Goal: Task Accomplishment & Management: Manage account settings

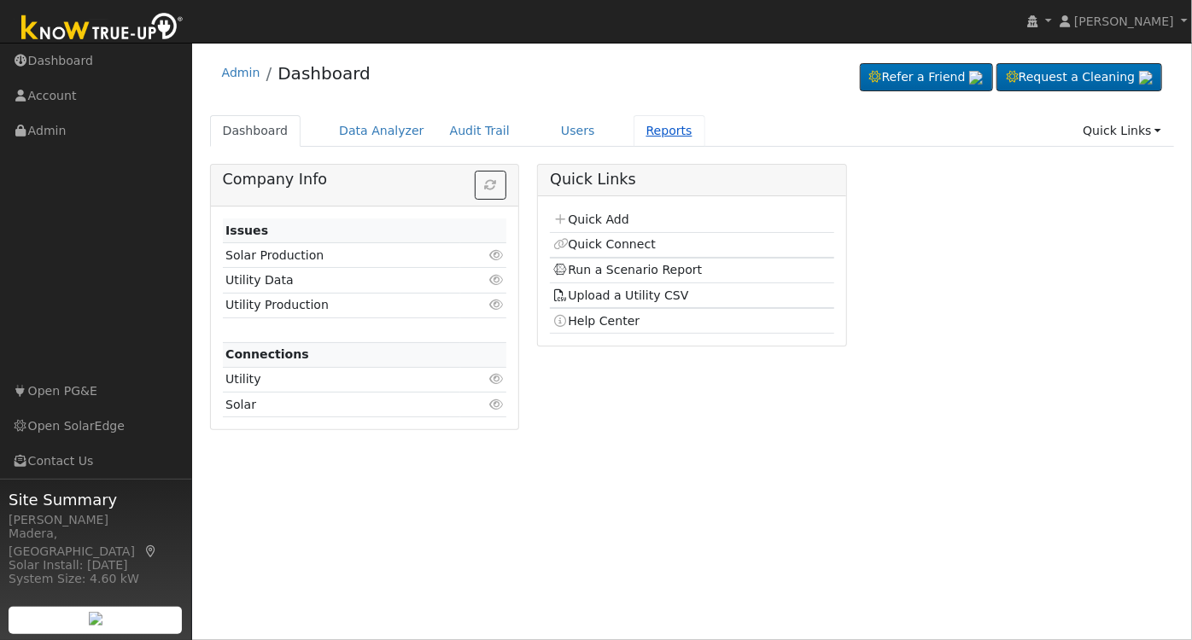
click at [633, 130] on link "Reports" at bounding box center [669, 131] width 72 height 32
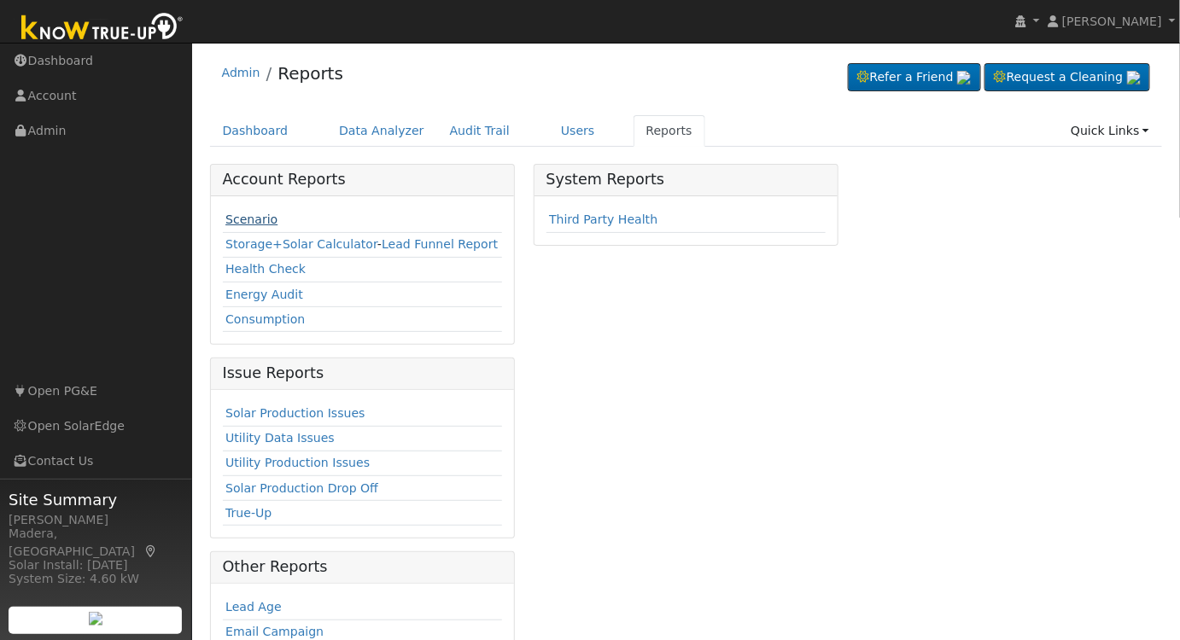
click at [253, 219] on link "Scenario" at bounding box center [251, 220] width 52 height 14
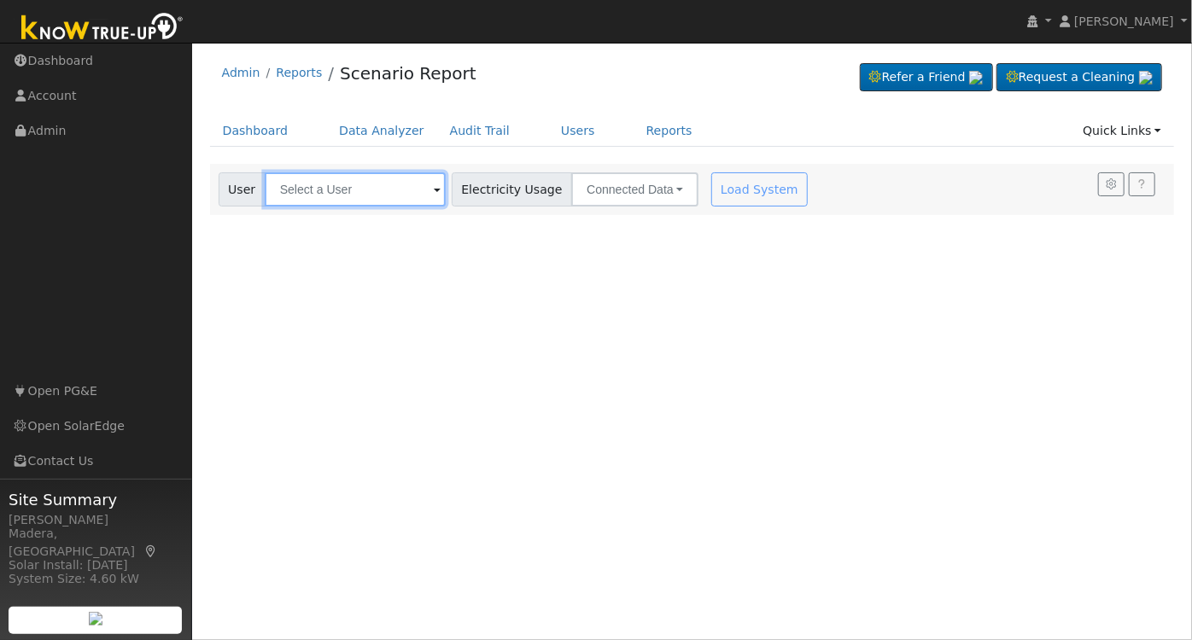
click at [295, 178] on input "text" at bounding box center [355, 189] width 181 height 34
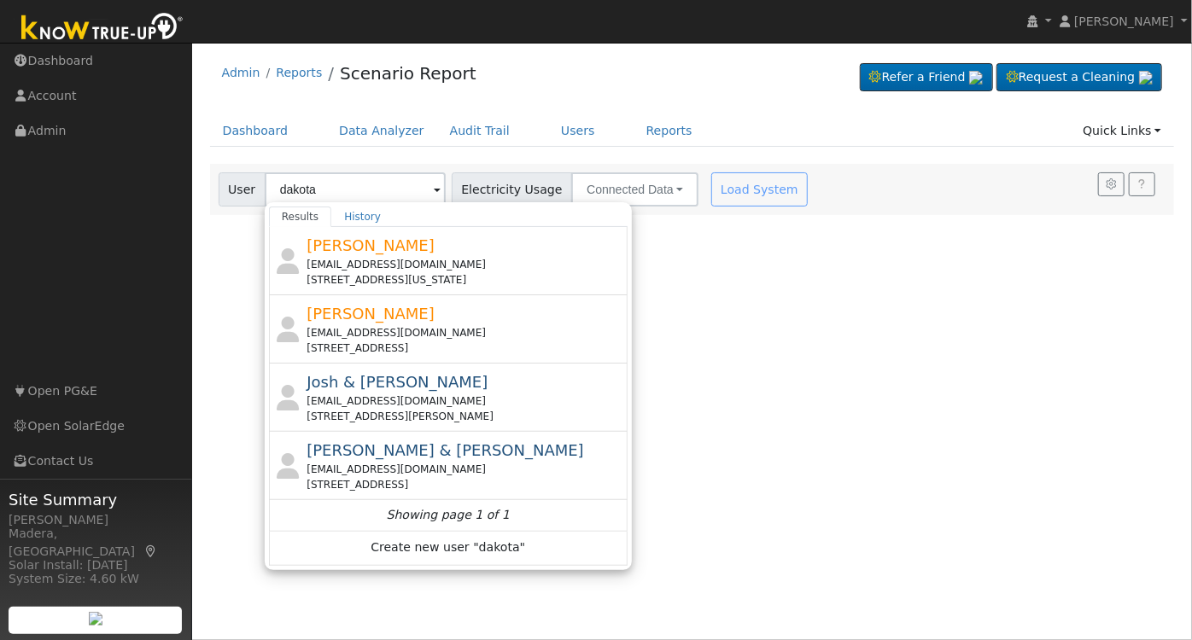
click at [401, 310] on div "[PERSON_NAME] [EMAIL_ADDRESS][DOMAIN_NAME] [STREET_ADDRESS]" at bounding box center [464, 329] width 317 height 54
type input "[PERSON_NAME]"
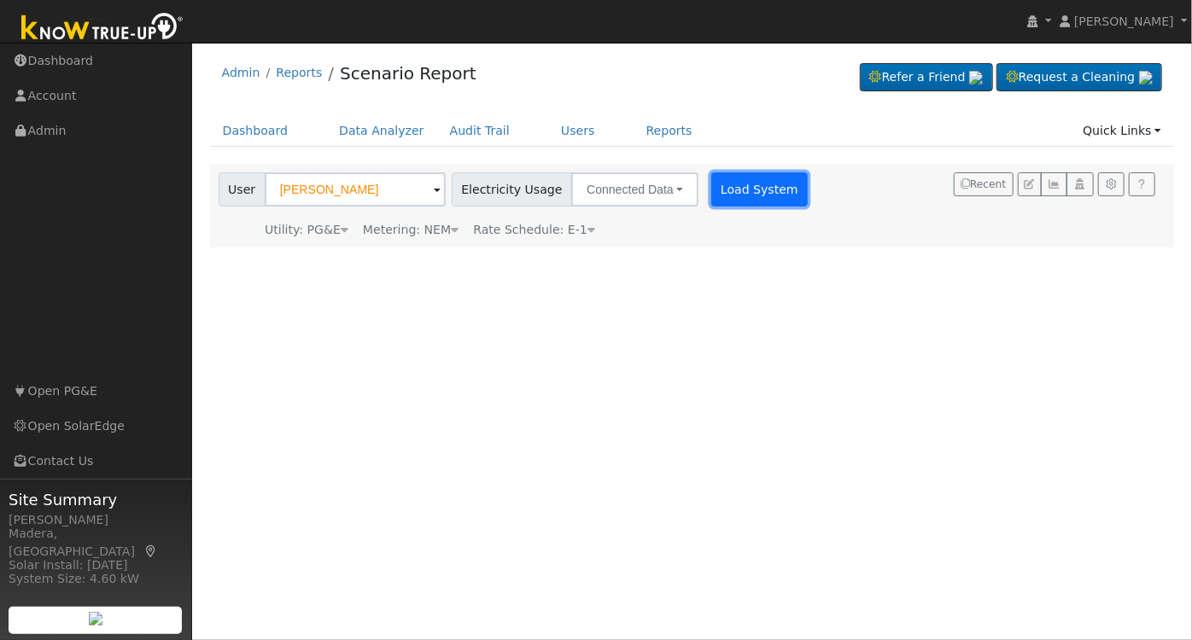
click at [726, 182] on button "Load System" at bounding box center [759, 189] width 97 height 34
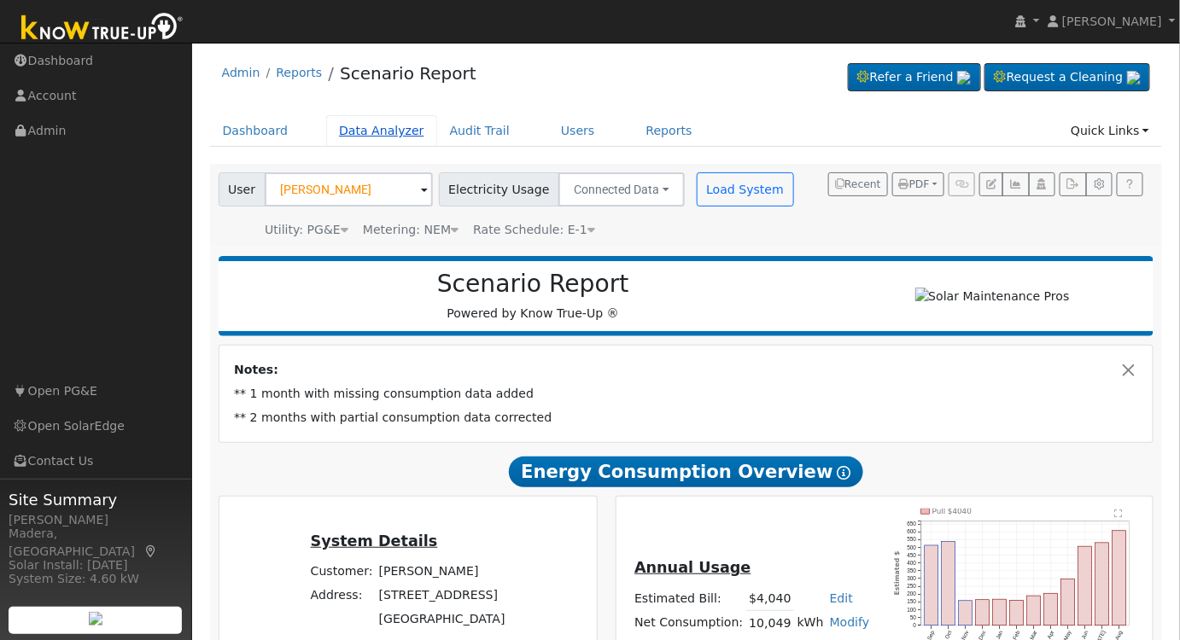
click at [400, 131] on link "Data Analyzer" at bounding box center [381, 131] width 111 height 32
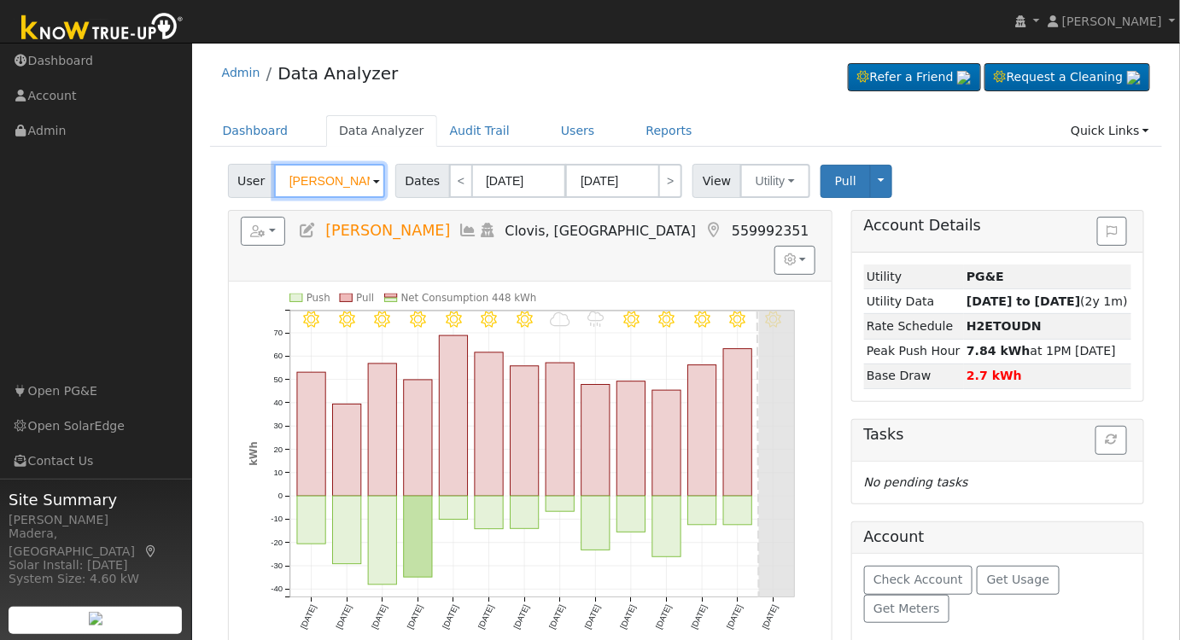
click at [353, 182] on input "Todd Evans" at bounding box center [329, 181] width 111 height 34
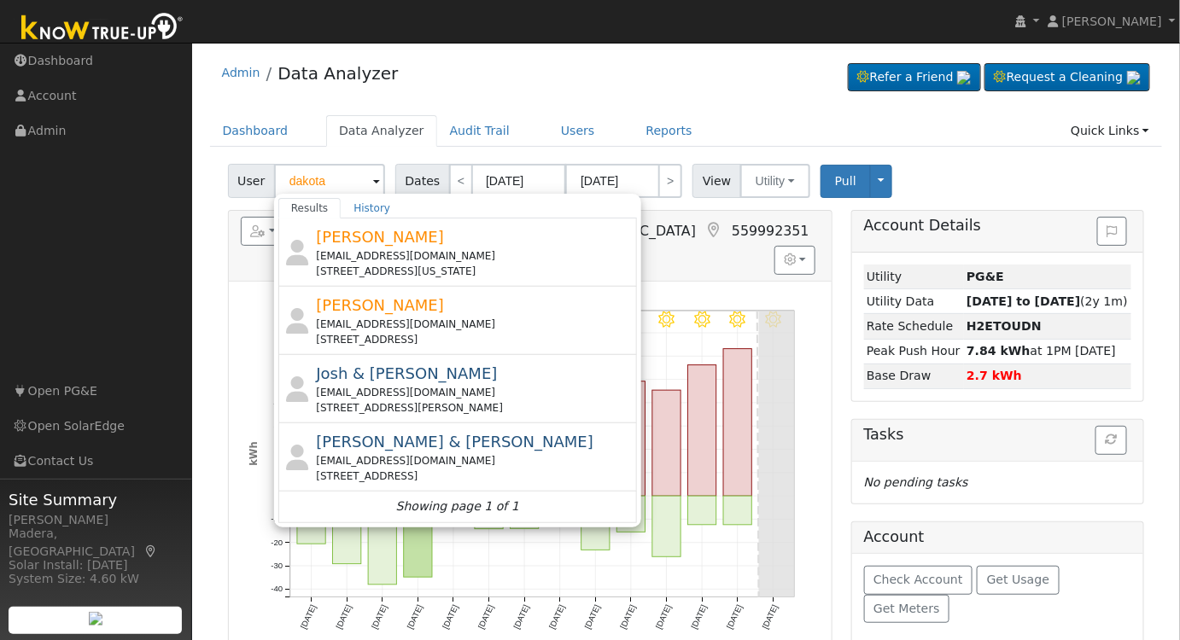
click at [444, 308] on div "Dakota Davis ddavis8740@gmail.com 3545 North Maple Avenue, Fresno, CA 93726" at bounding box center [474, 321] width 317 height 54
type input "Dakota Davis"
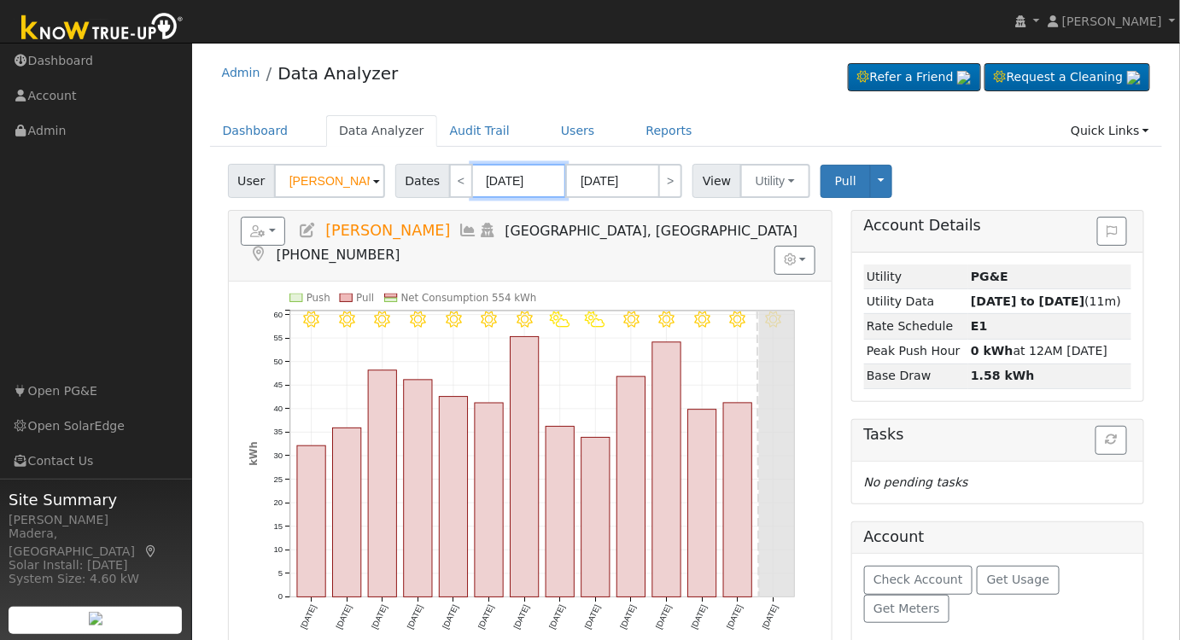
click at [544, 178] on input "09/11/2025" at bounding box center [519, 181] width 94 height 34
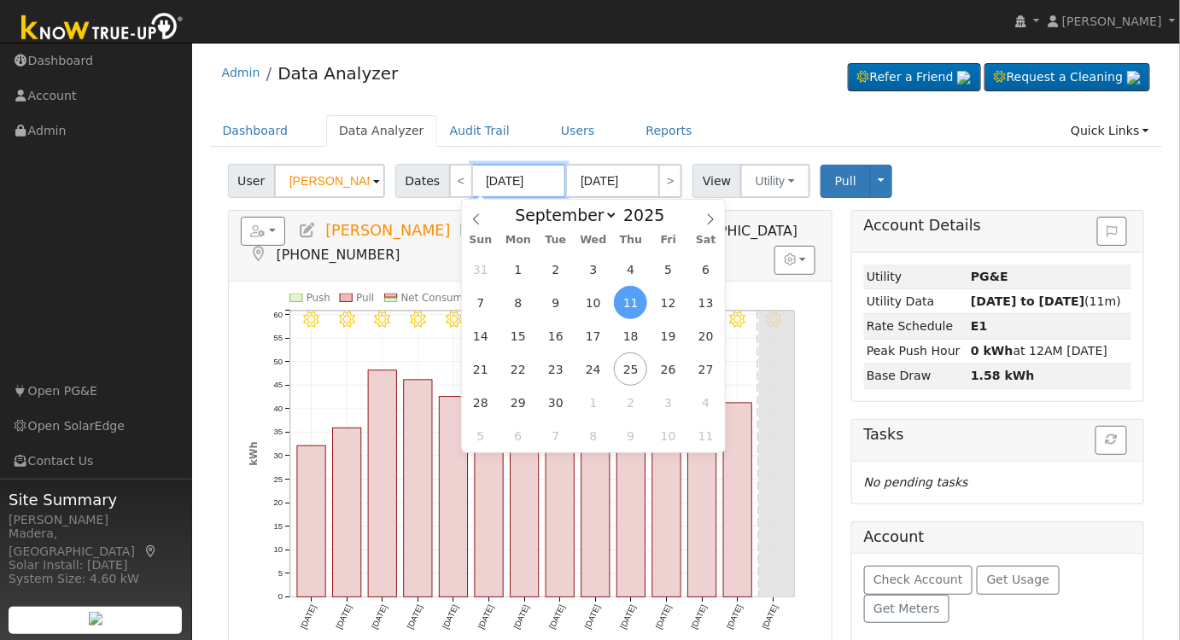
type input "09/24/0202"
type input "09/11/202"
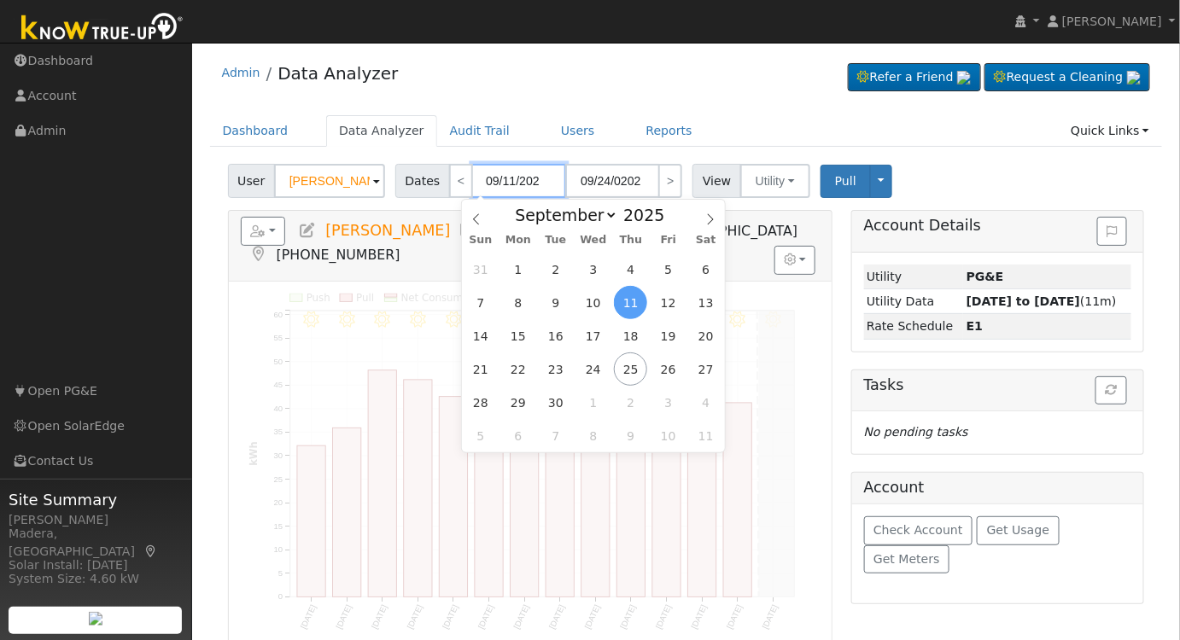
type input "09/24/2024"
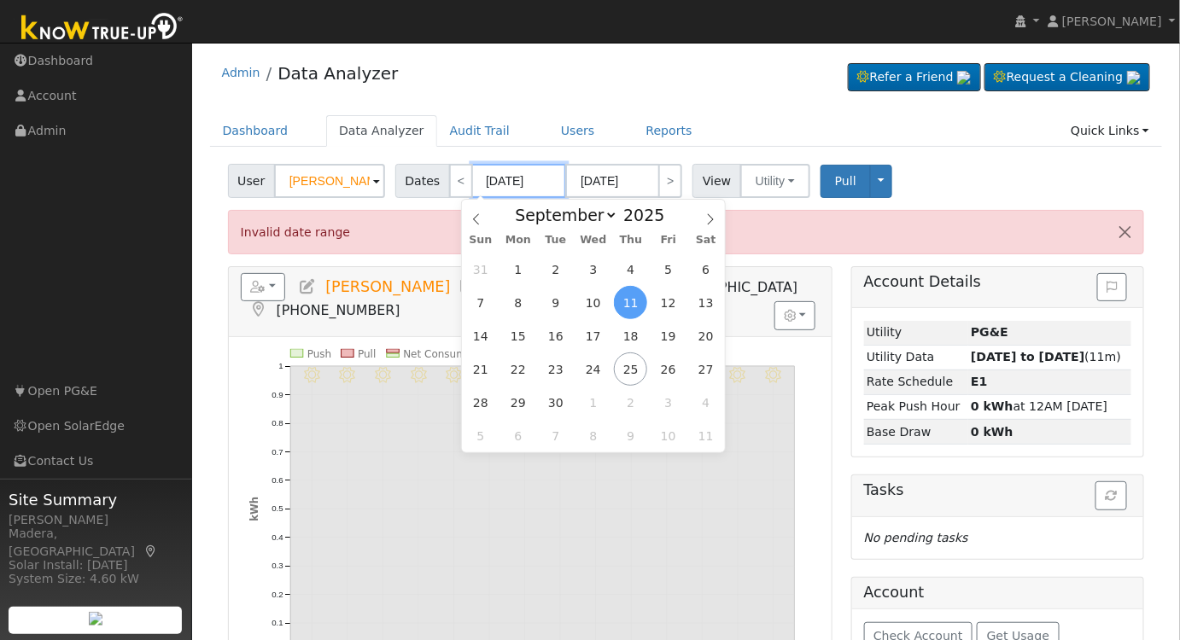
type input "09/11/2024"
click at [637, 182] on input "09/24/2024" at bounding box center [612, 181] width 94 height 34
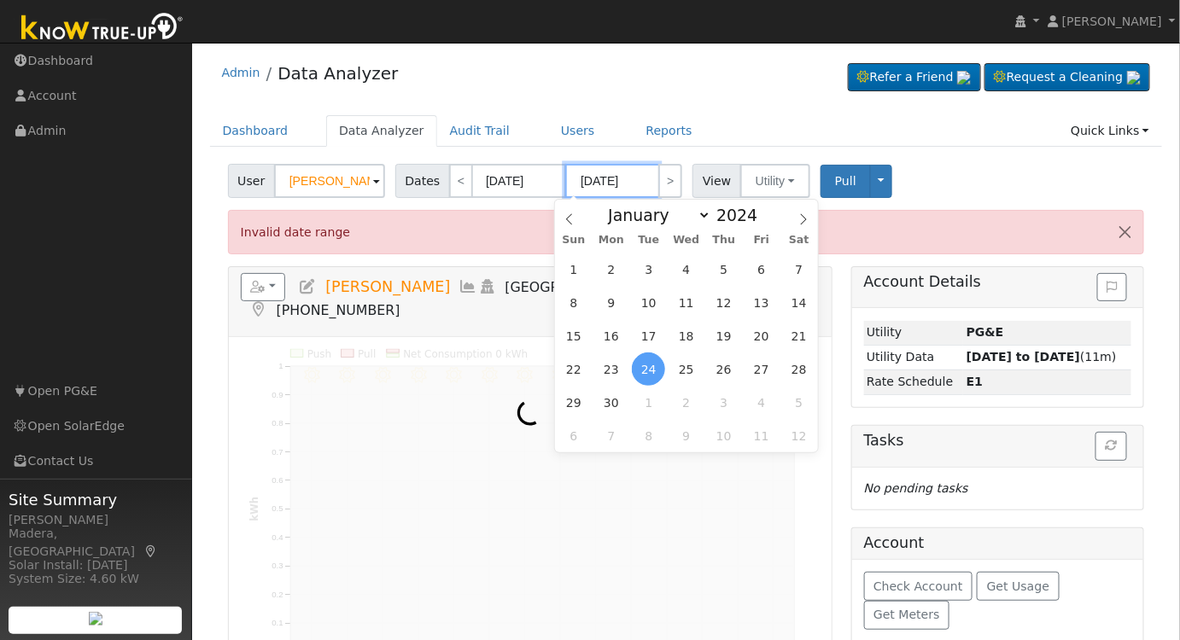
type input "09/24/2025"
click at [778, 142] on ul "Dashboard Data Analyzer Audit Trail Users Reports Quick Links Quick Add Quick C…" at bounding box center [686, 131] width 953 height 32
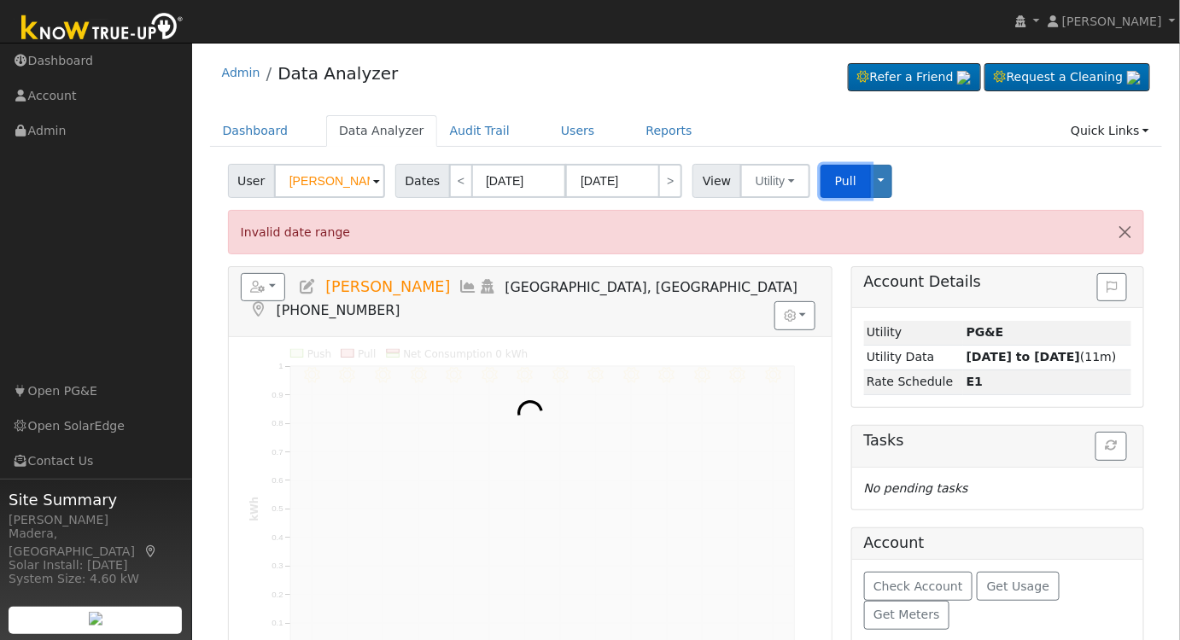
click at [835, 183] on span "Pull" at bounding box center [845, 181] width 21 height 14
click at [633, 125] on link "Reports" at bounding box center [669, 131] width 72 height 32
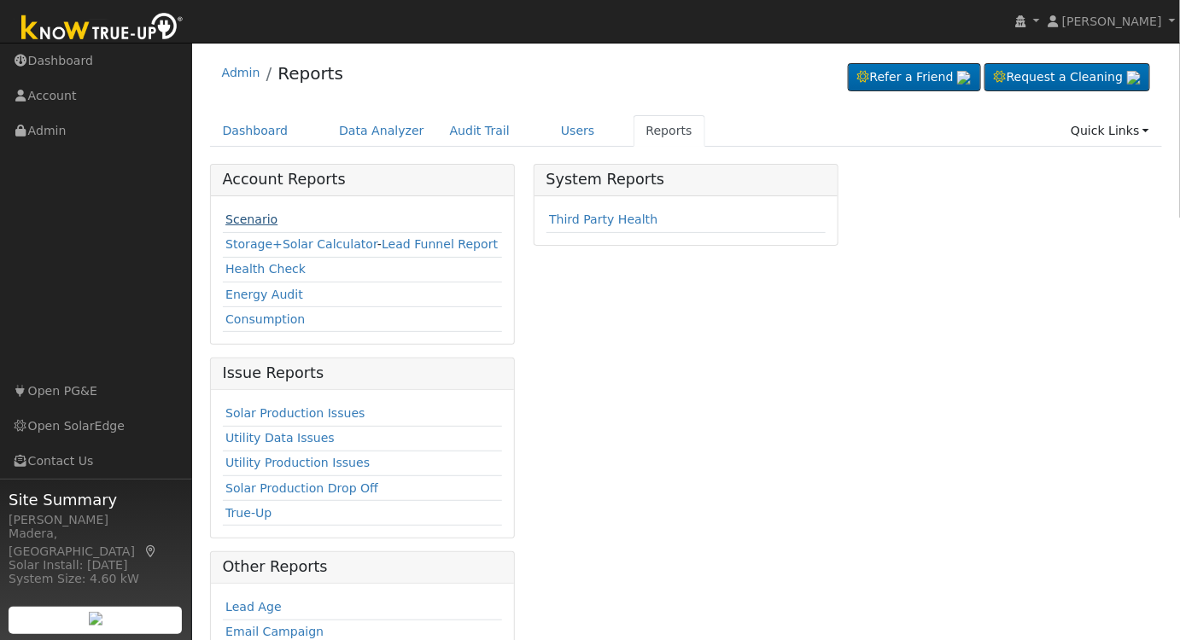
click at [240, 224] on link "Scenario" at bounding box center [251, 220] width 52 height 14
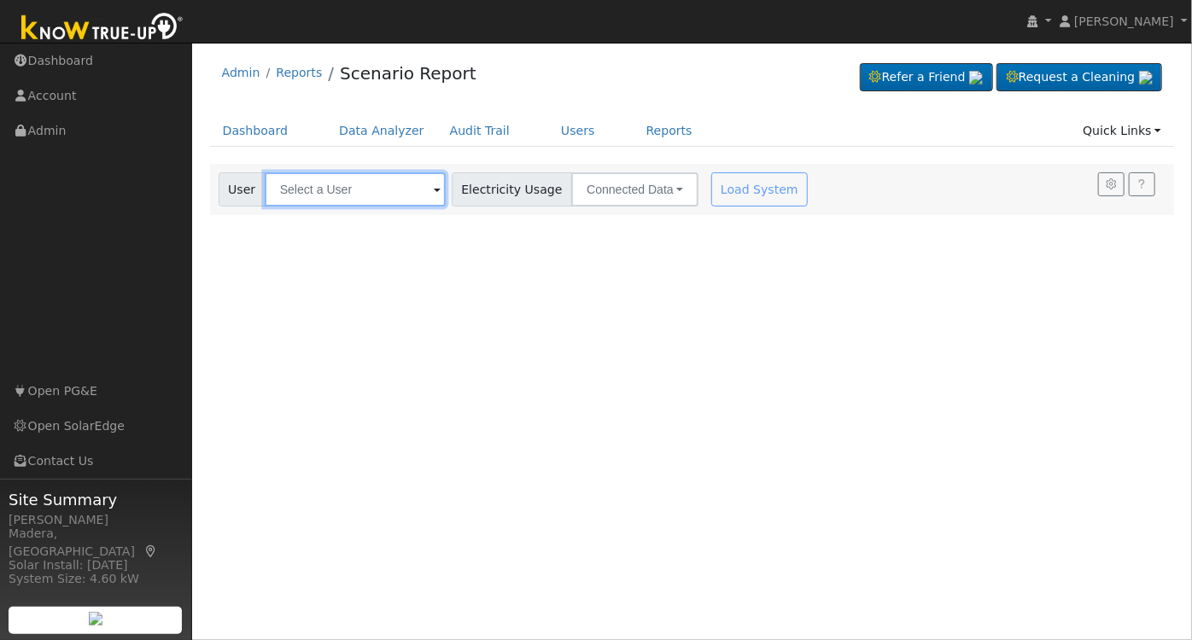
click at [376, 187] on input "text" at bounding box center [355, 189] width 181 height 34
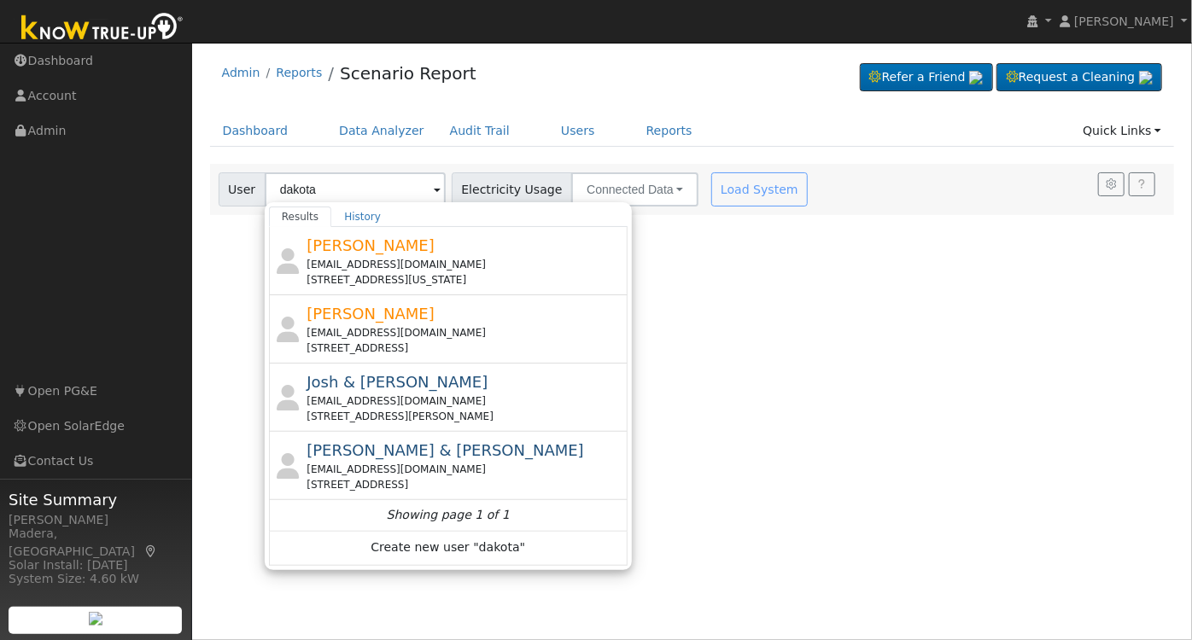
click at [373, 312] on span "Dakota Davis" at bounding box center [370, 314] width 128 height 18
type input "Dakota Davis"
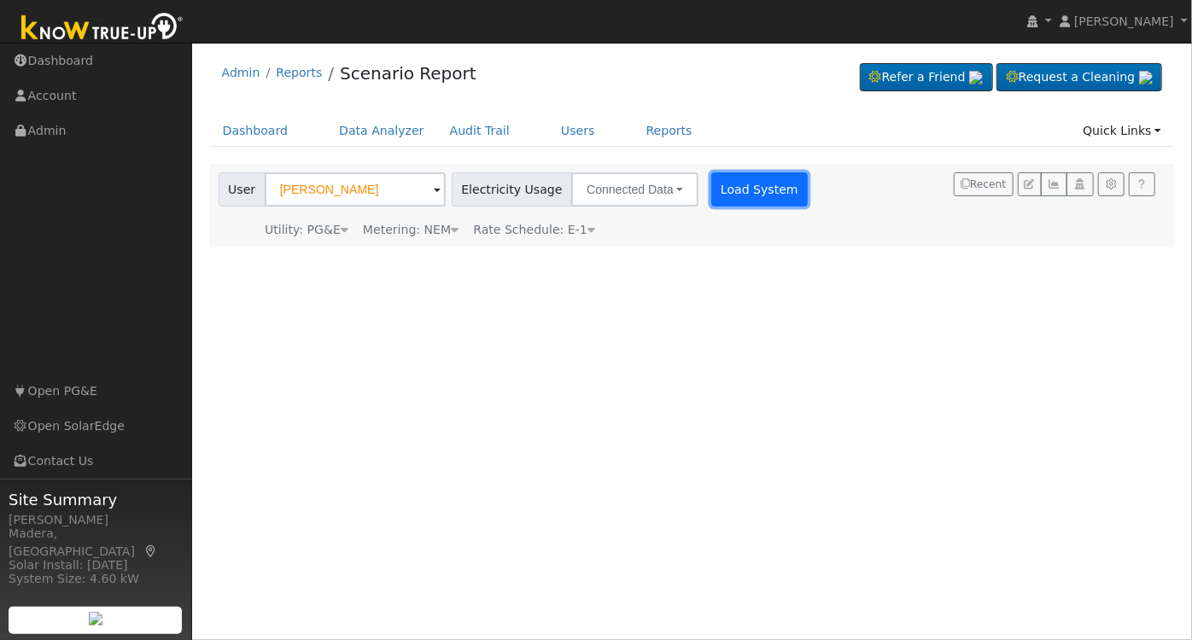
click at [751, 178] on button "Load System" at bounding box center [759, 189] width 97 height 34
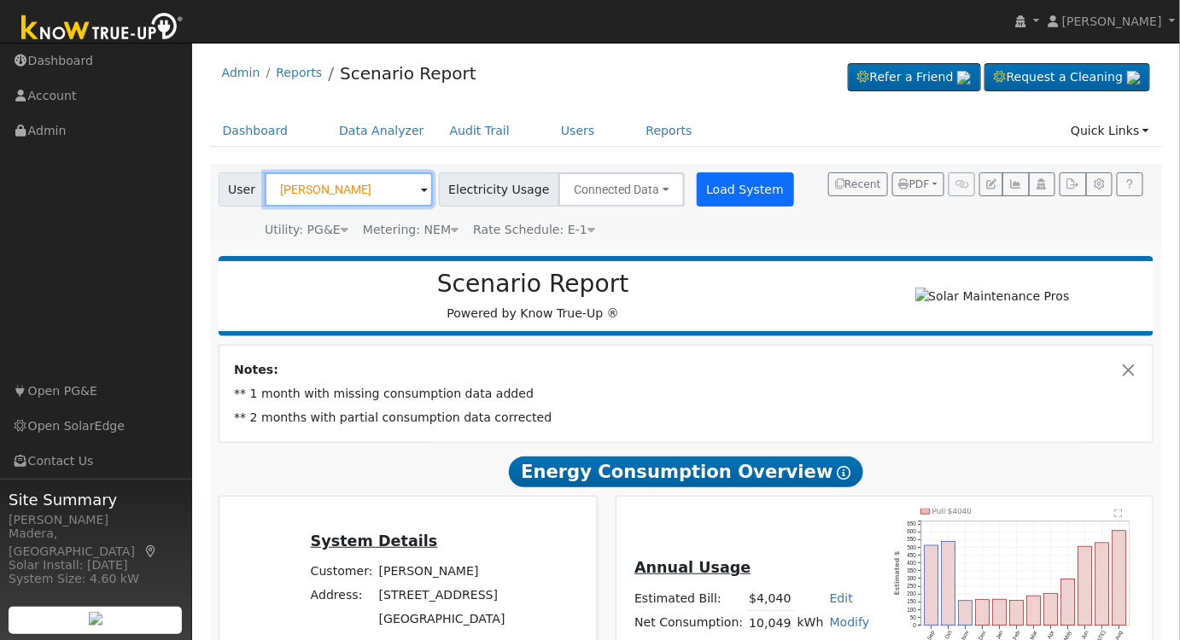
click at [385, 188] on input "Dakota Davis" at bounding box center [349, 189] width 168 height 34
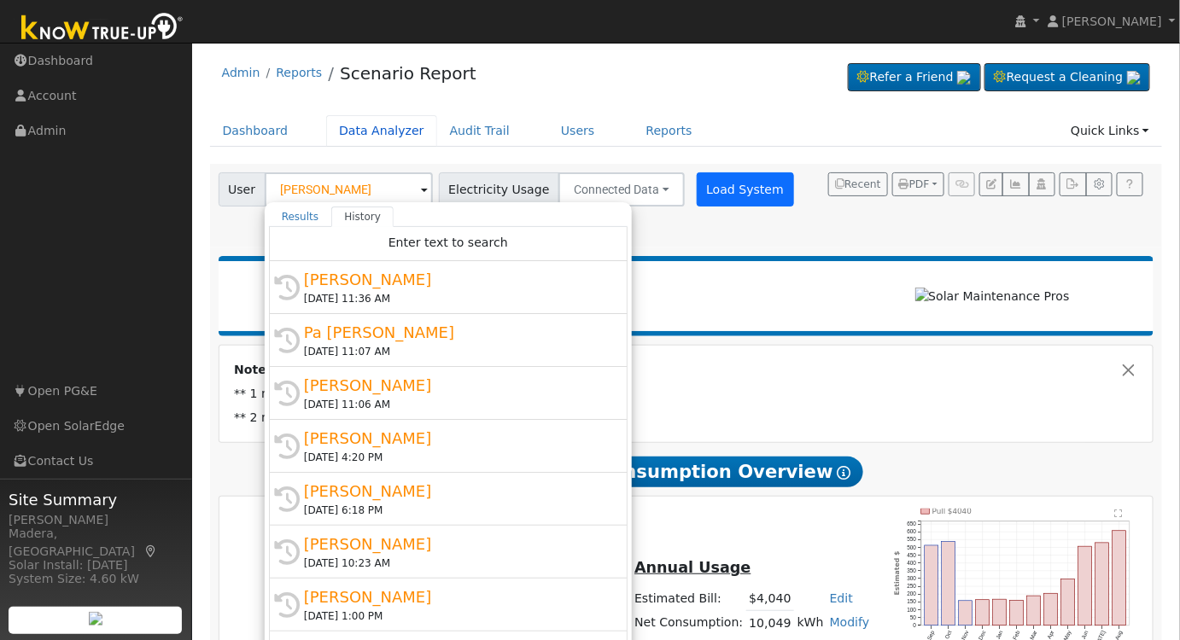
click at [385, 140] on link "Data Analyzer" at bounding box center [381, 131] width 111 height 32
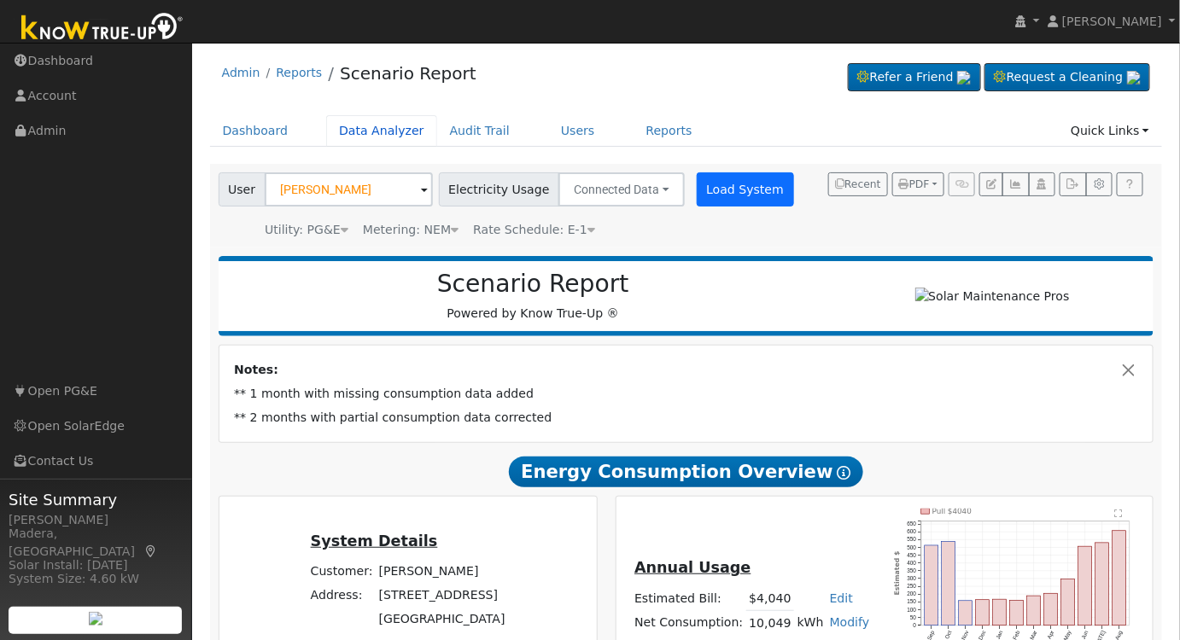
click at [351, 127] on link "Data Analyzer" at bounding box center [381, 131] width 111 height 32
click at [343, 128] on link "Data Analyzer" at bounding box center [381, 131] width 111 height 32
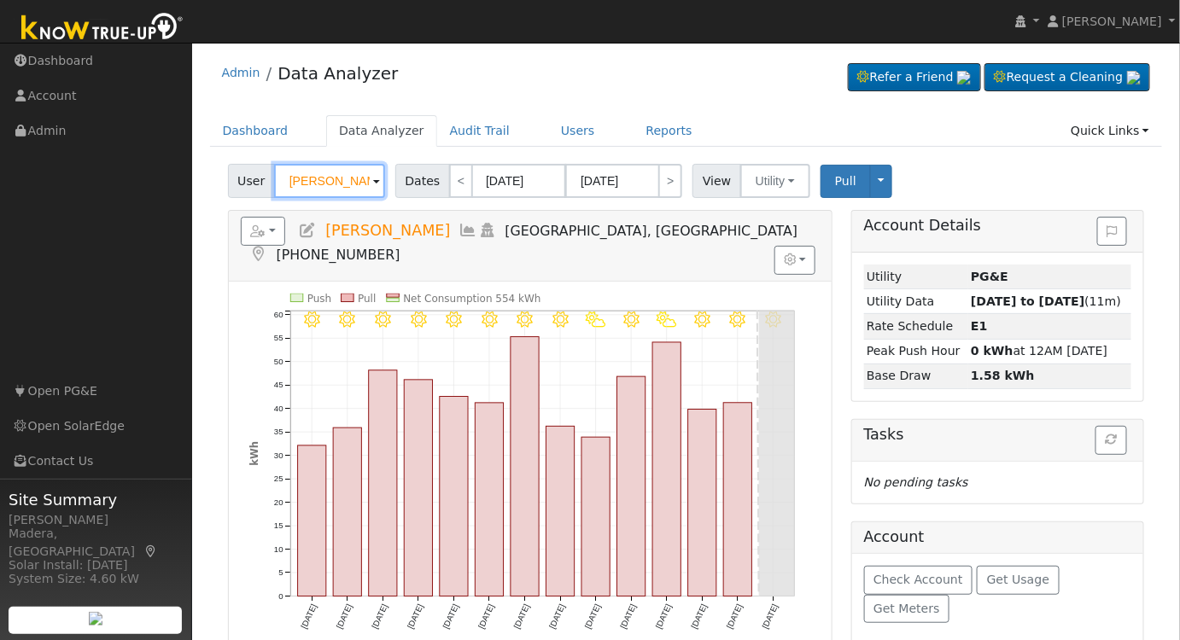
click at [347, 176] on input "Dakota Davis" at bounding box center [329, 181] width 111 height 34
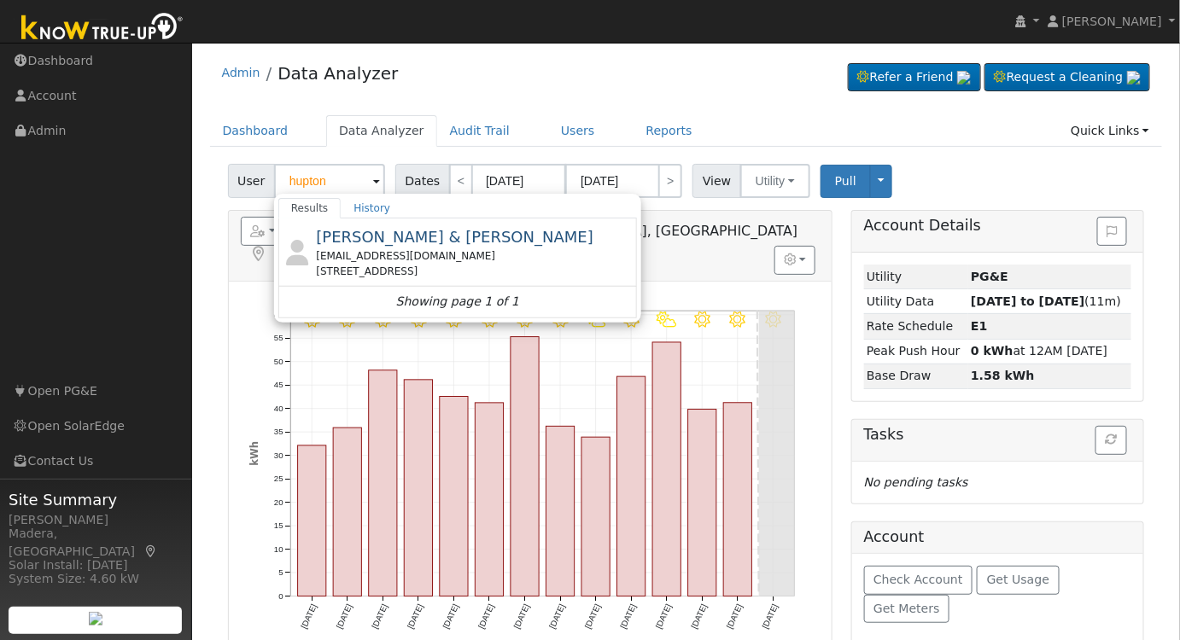
click at [437, 258] on div "bhupton@gmail.com" at bounding box center [474, 255] width 317 height 15
type input "James & Bonnie Hupton"
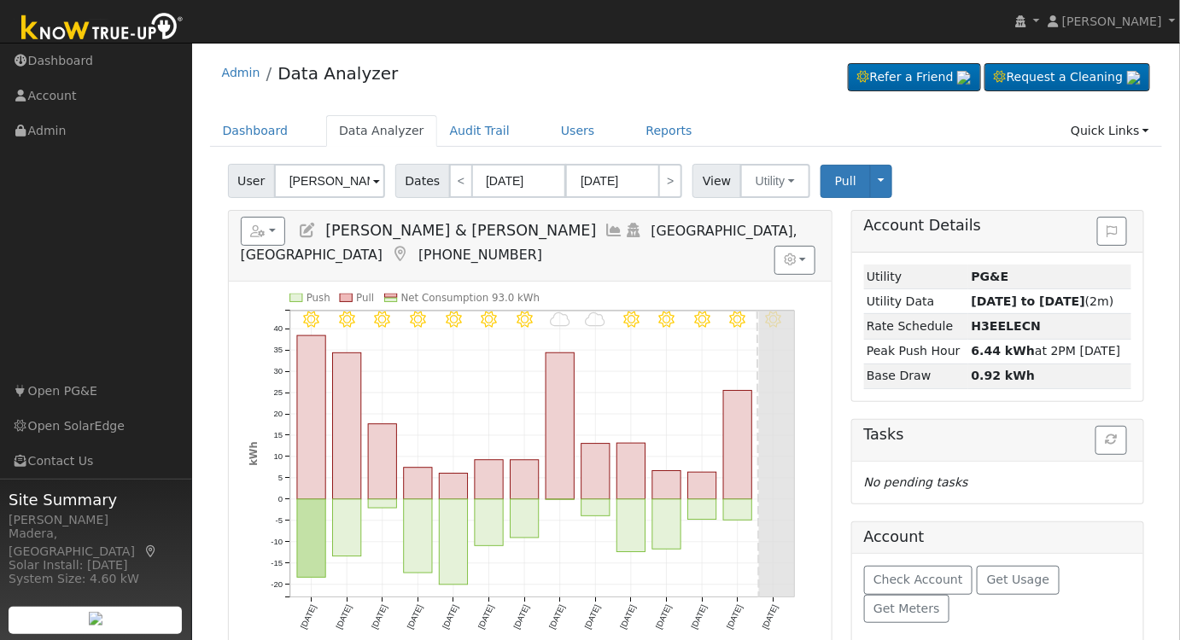
click at [605, 232] on icon at bounding box center [614, 230] width 19 height 15
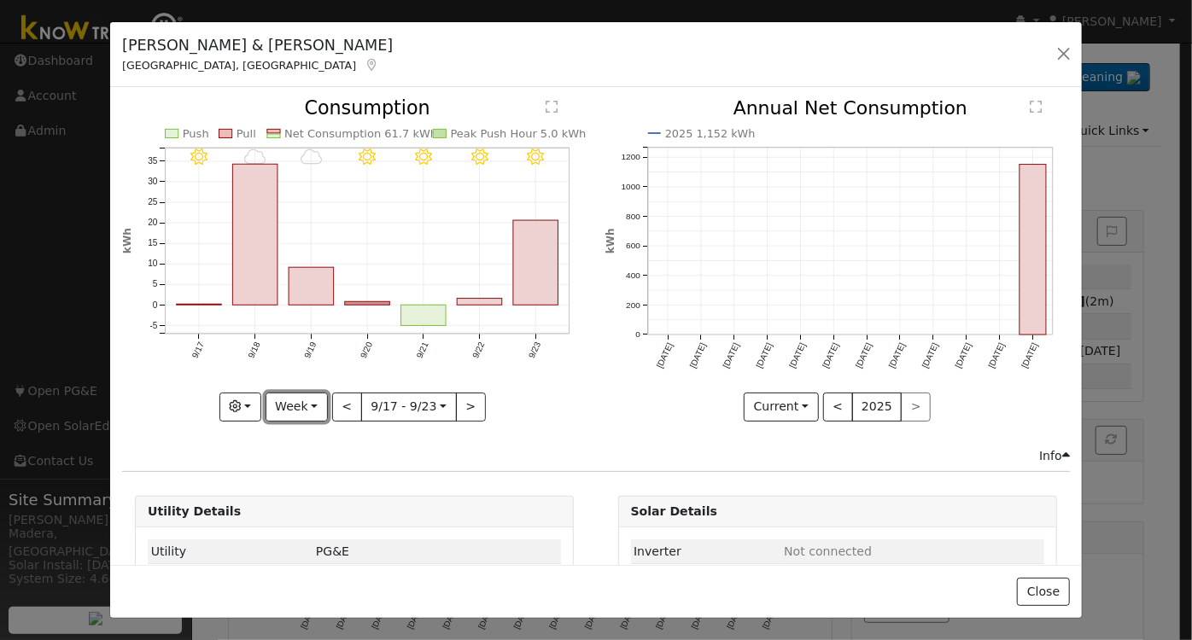
click at [301, 408] on button "Week" at bounding box center [296, 407] width 62 height 29
click at [305, 477] on link "Month" at bounding box center [325, 489] width 119 height 24
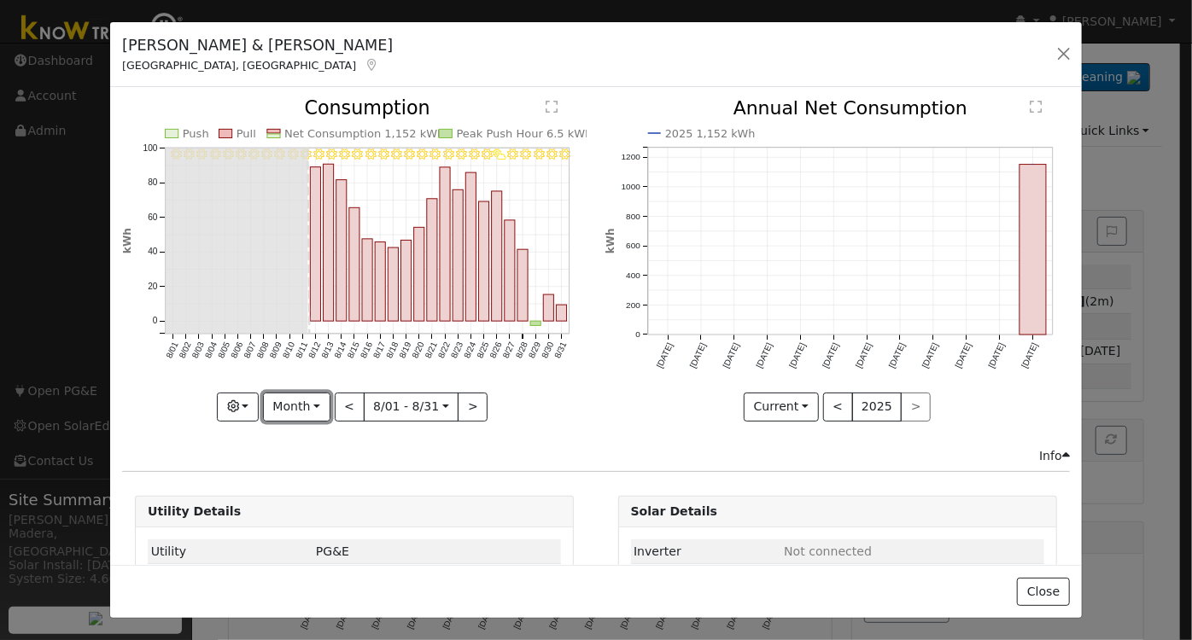
click at [298, 404] on button "Month" at bounding box center [296, 407] width 67 height 29
click at [302, 438] on link "Day" at bounding box center [323, 441] width 119 height 24
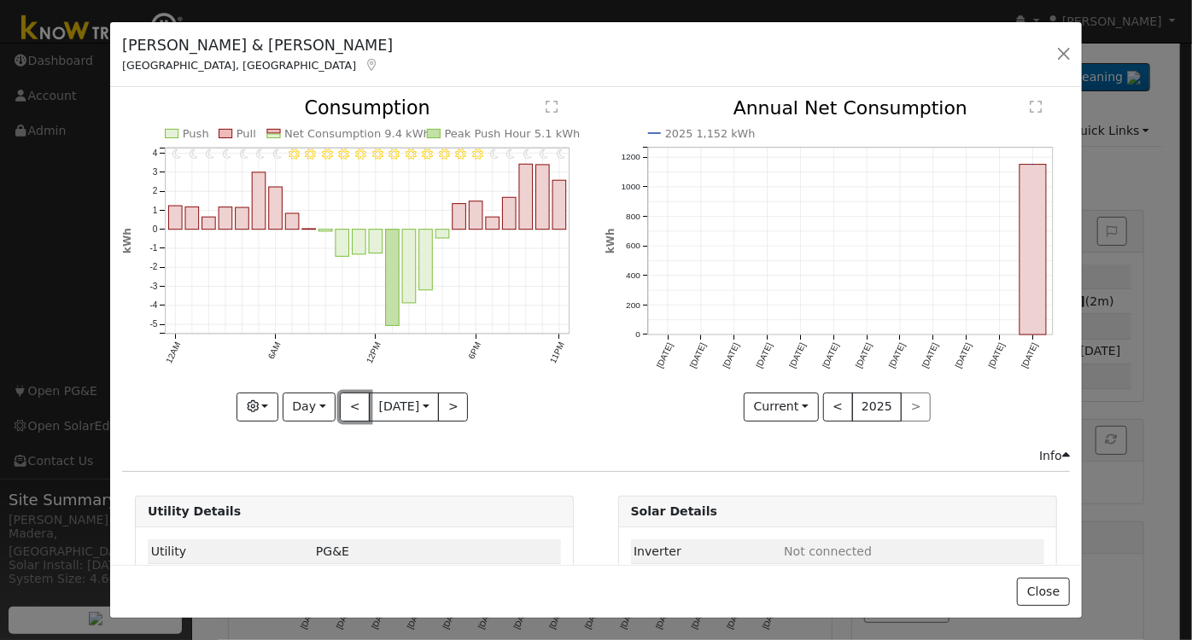
click at [341, 402] on button "<" at bounding box center [355, 407] width 30 height 29
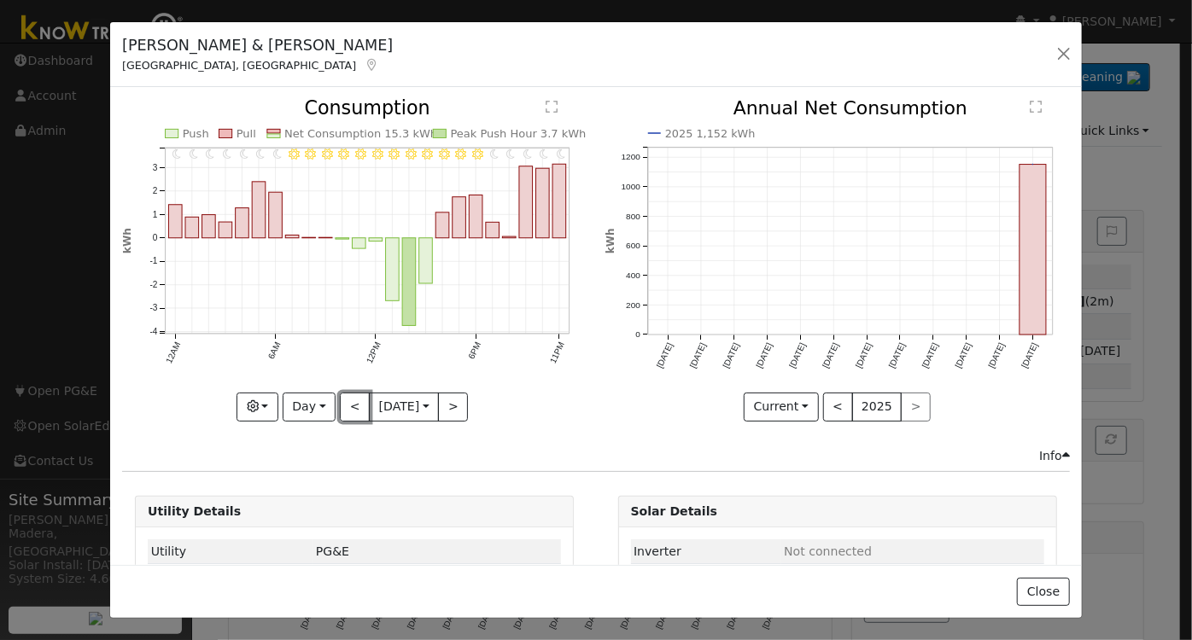
click at [341, 403] on button "<" at bounding box center [355, 407] width 30 height 29
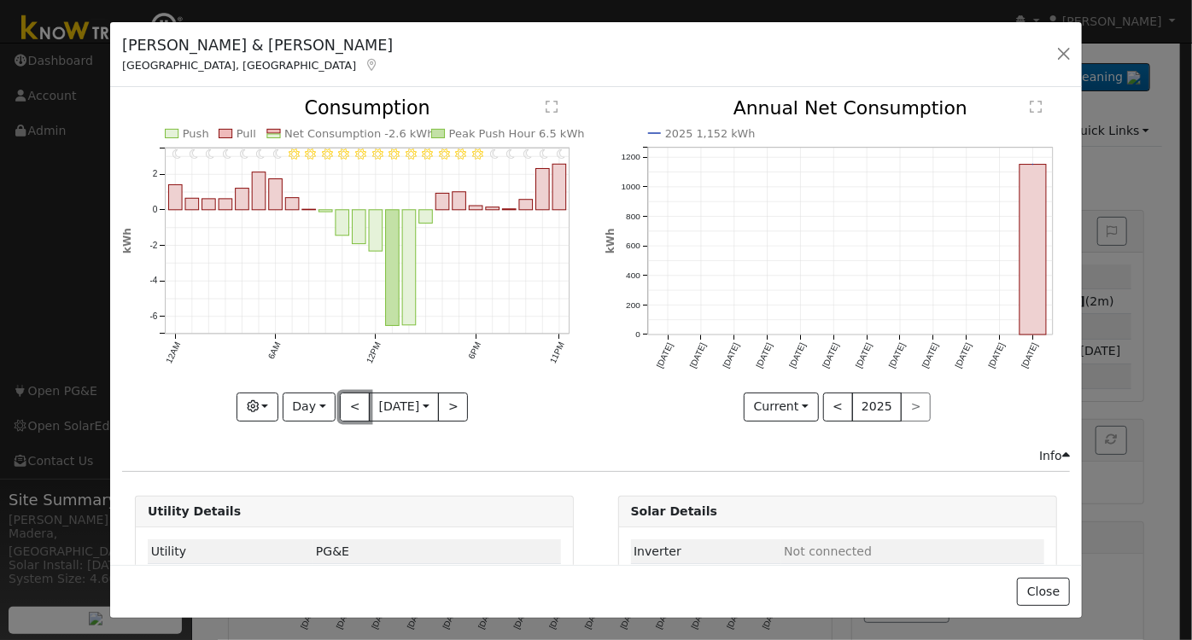
click at [341, 404] on button "<" at bounding box center [355, 407] width 30 height 29
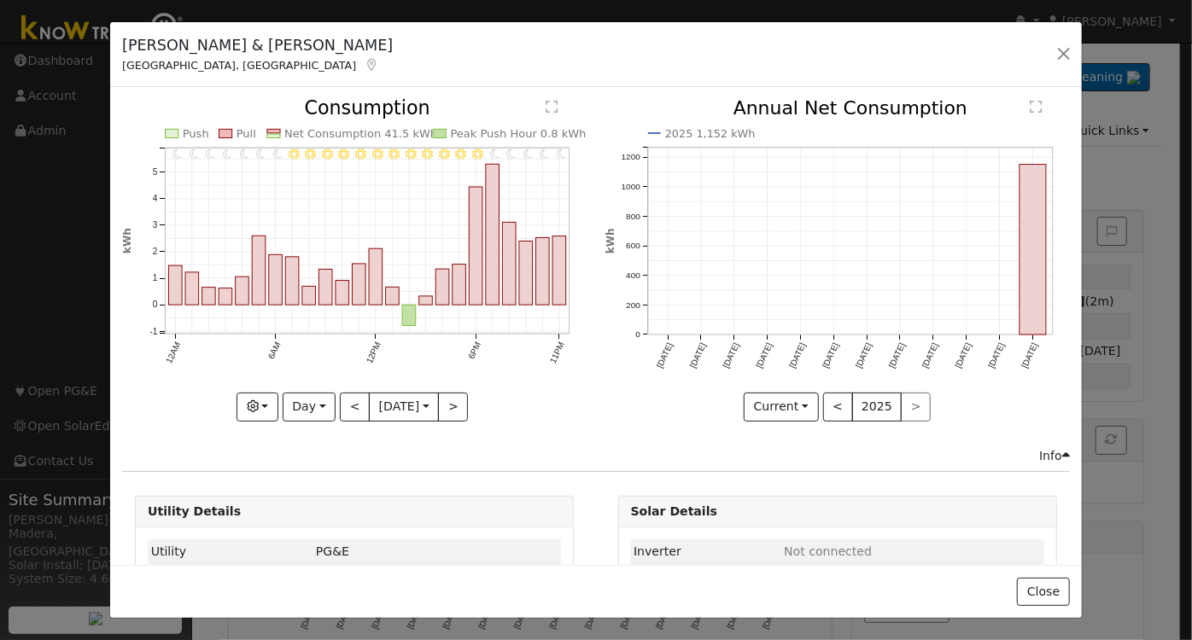
click at [341, 404] on div "11PM - Clear 10PM - Clear 9PM - Clear 8PM - Clear 7PM - Clear 6PM - Clear 5PM -…" at bounding box center [354, 260] width 464 height 322
click at [341, 404] on button "<" at bounding box center [355, 407] width 30 height 29
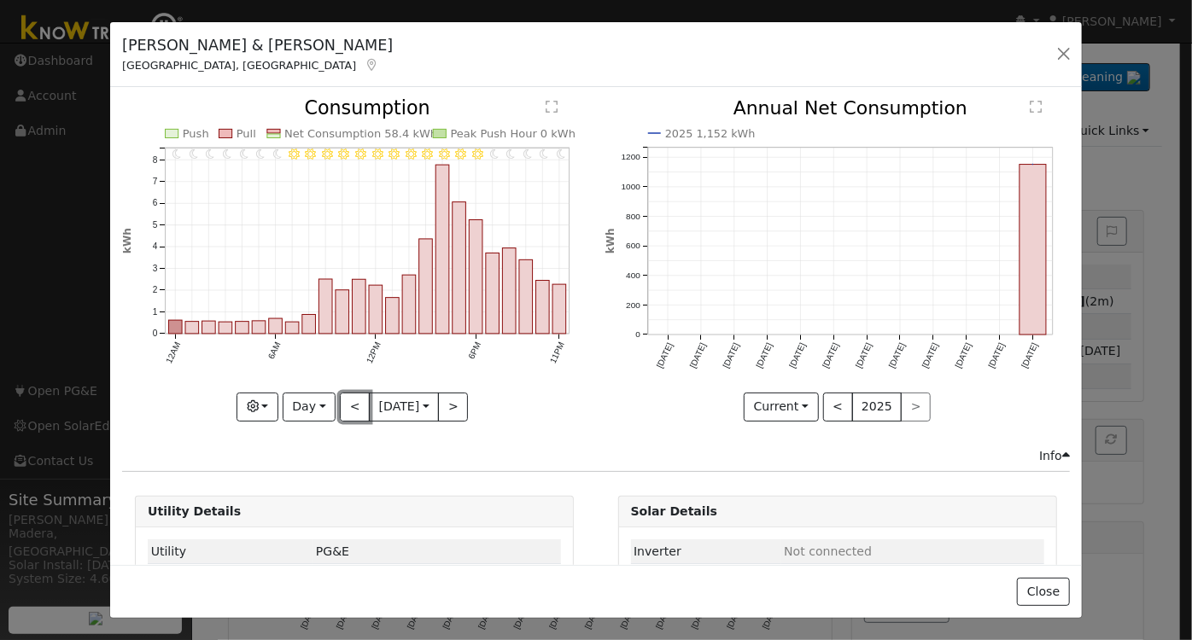
click at [341, 404] on button "<" at bounding box center [355, 407] width 30 height 29
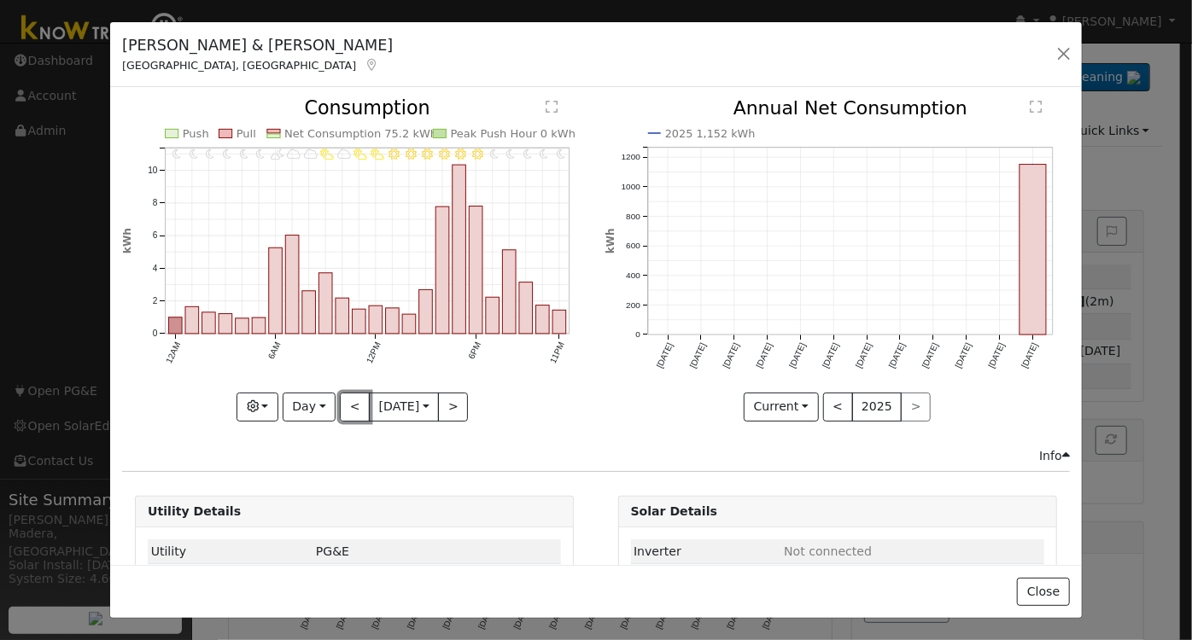
click at [341, 404] on button "<" at bounding box center [355, 407] width 30 height 29
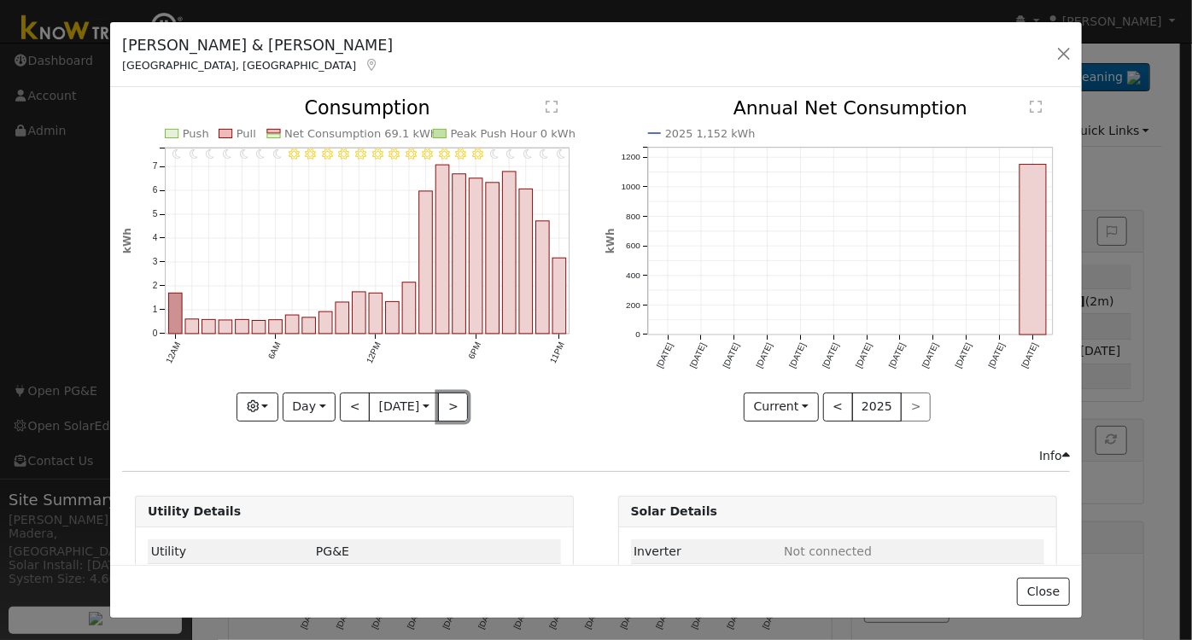
click at [448, 405] on button ">" at bounding box center [453, 407] width 30 height 29
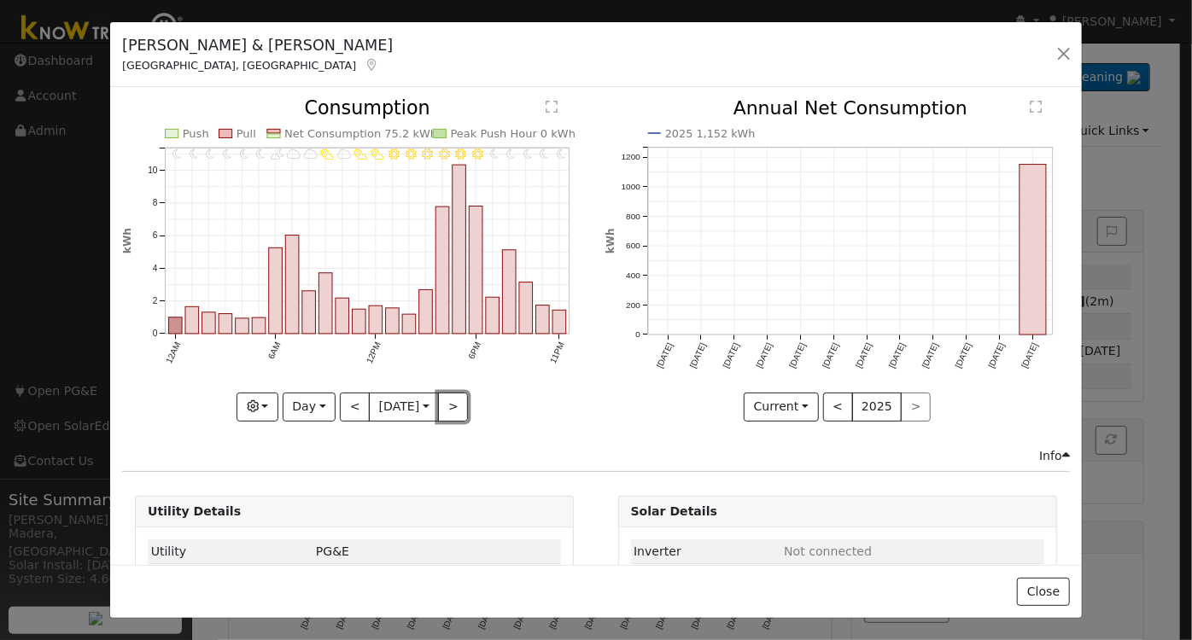
click at [448, 405] on button ">" at bounding box center [453, 407] width 30 height 29
type input "2025-08-27"
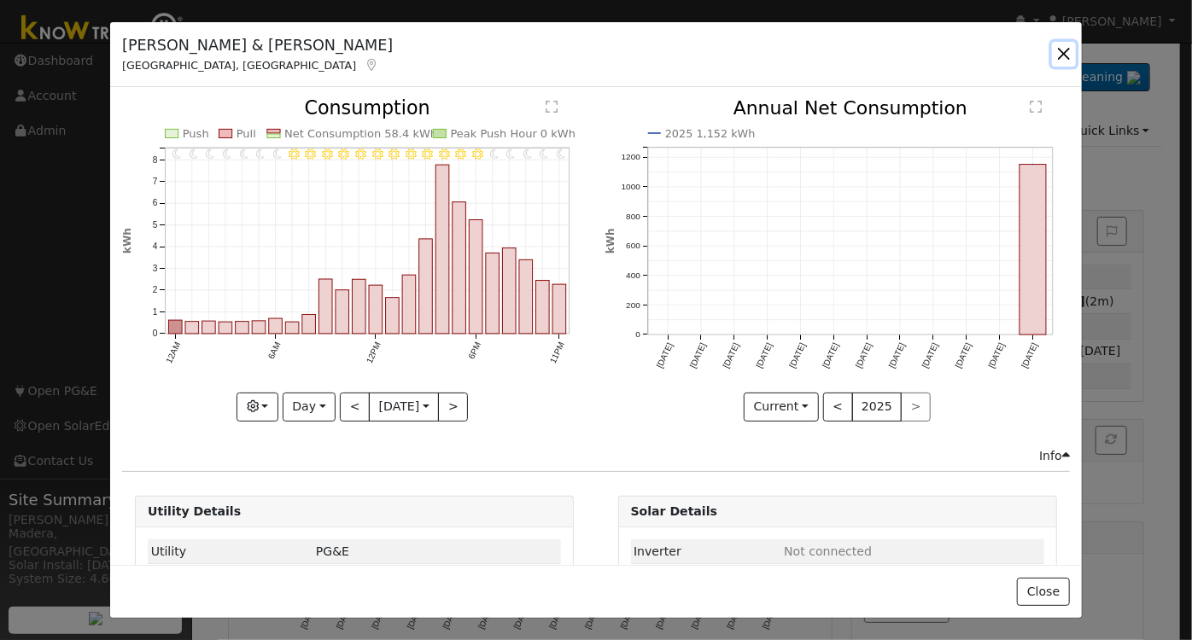
click at [1058, 50] on button "button" at bounding box center [1064, 54] width 24 height 24
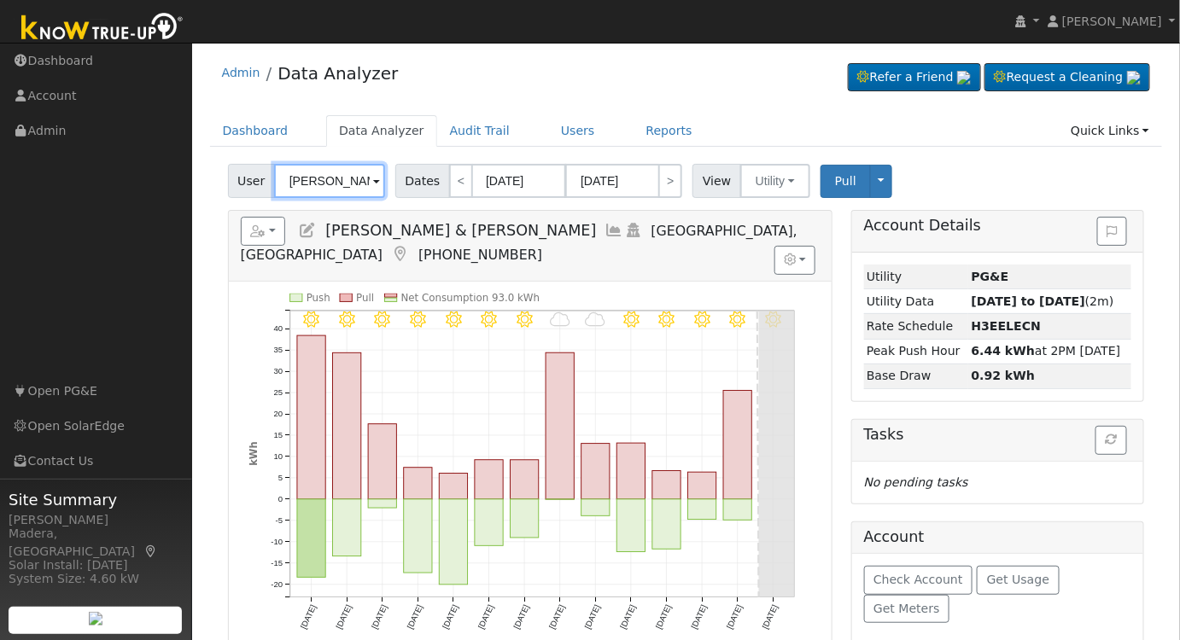
click at [341, 173] on input "James & Bonnie Hupton" at bounding box center [329, 181] width 111 height 34
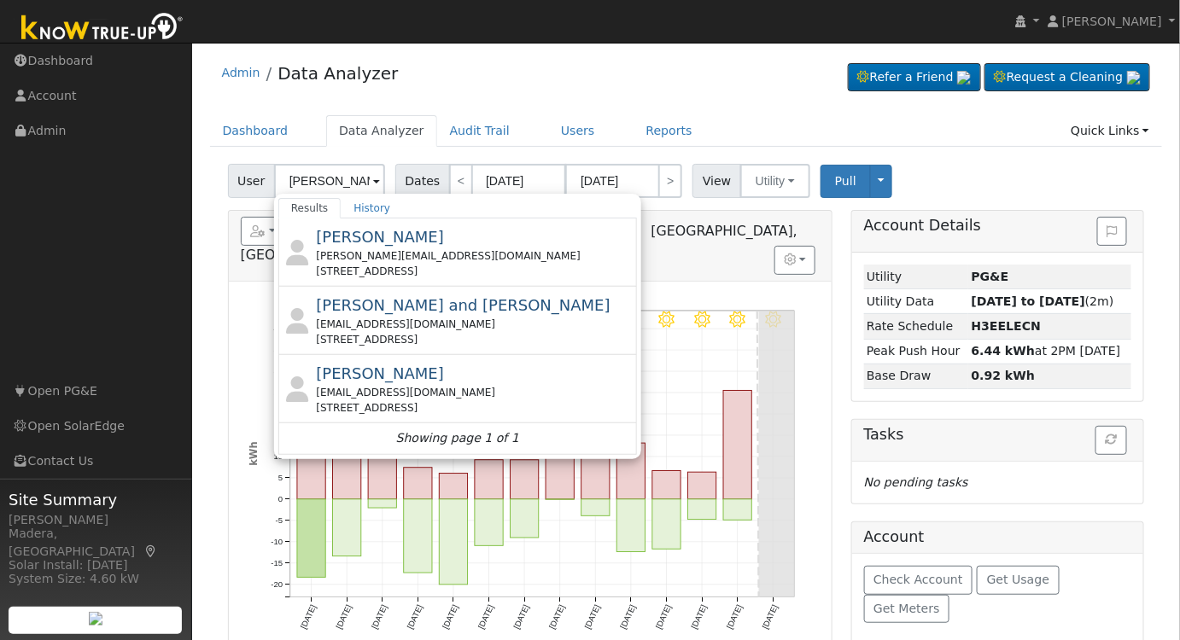
click at [418, 259] on div "mike@mstracing.net" at bounding box center [474, 255] width 317 height 15
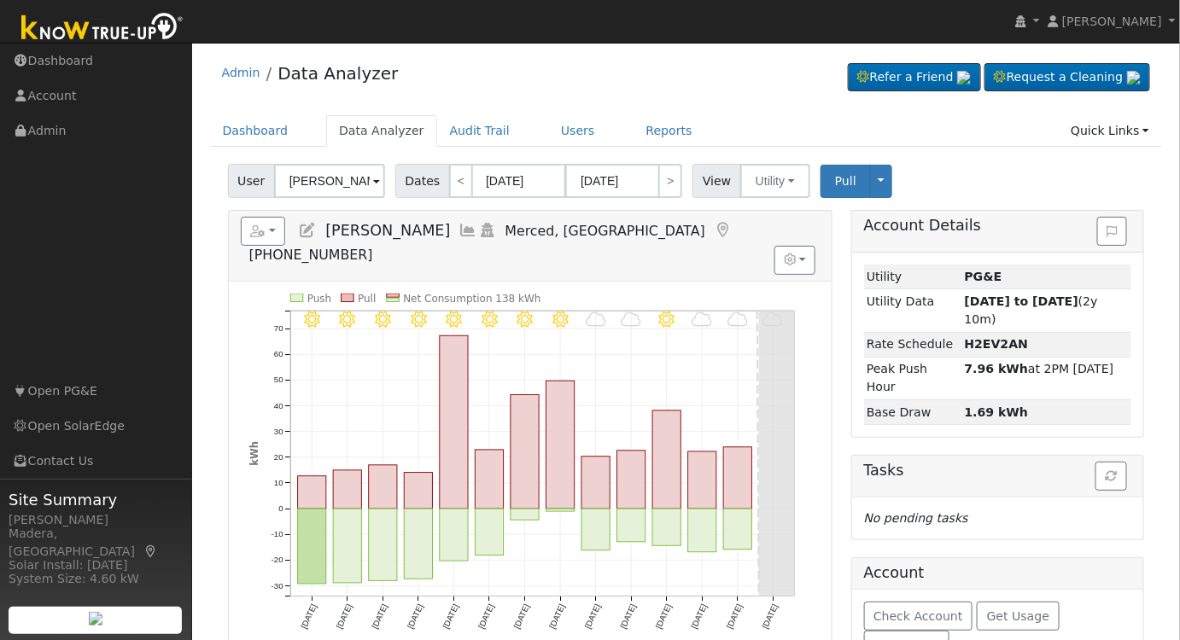
click at [459, 228] on icon at bounding box center [468, 230] width 19 height 15
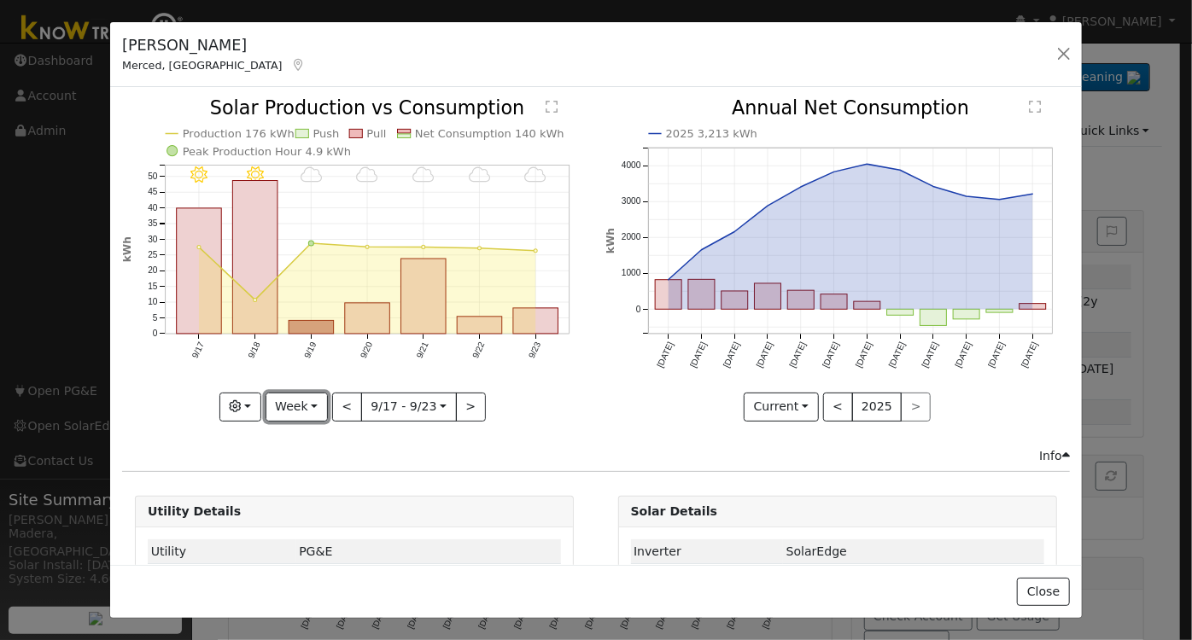
click at [286, 397] on button "Week" at bounding box center [296, 407] width 62 height 29
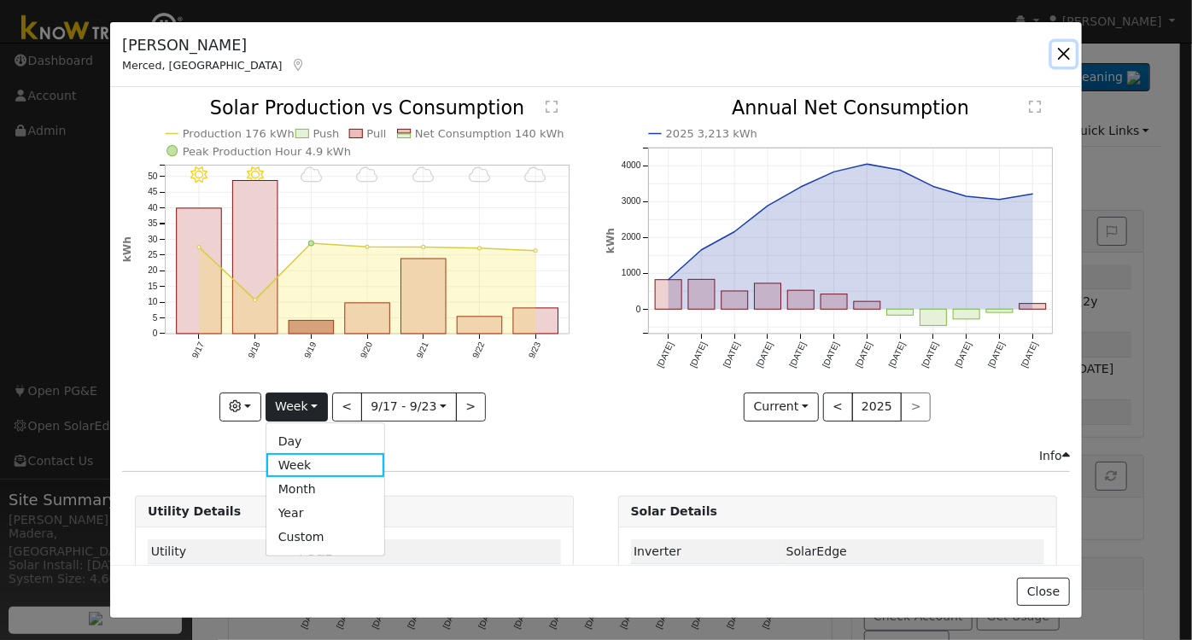
click at [1060, 50] on button "button" at bounding box center [1064, 54] width 24 height 24
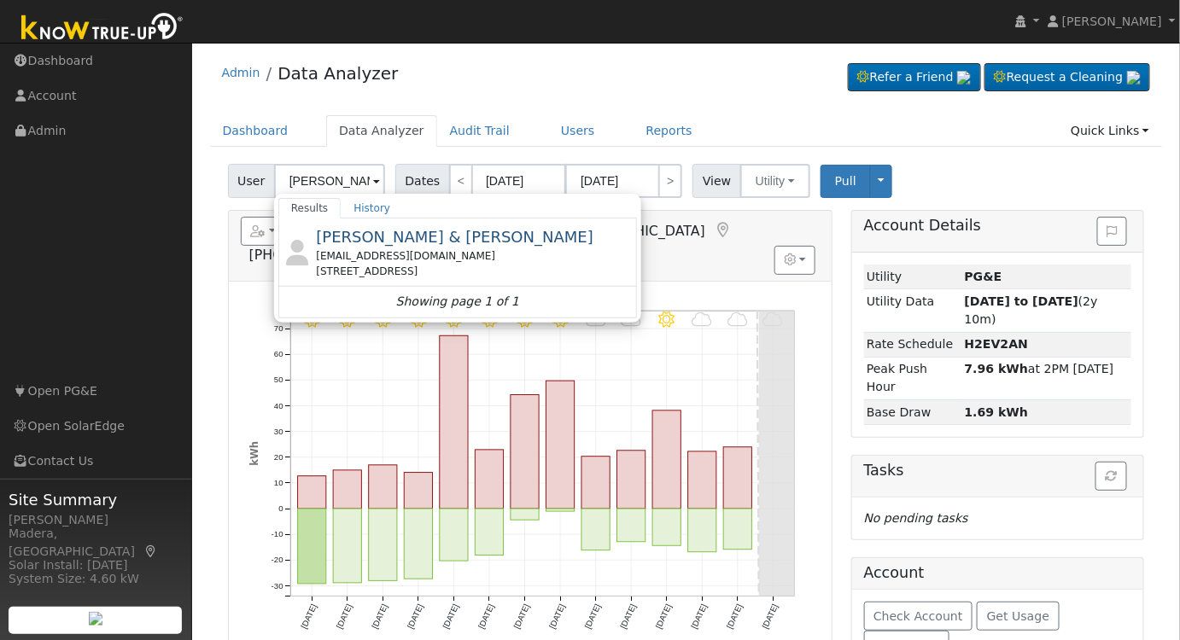
click at [444, 245] on span "Brandon & Sara Glantz" at bounding box center [454, 237] width 277 height 18
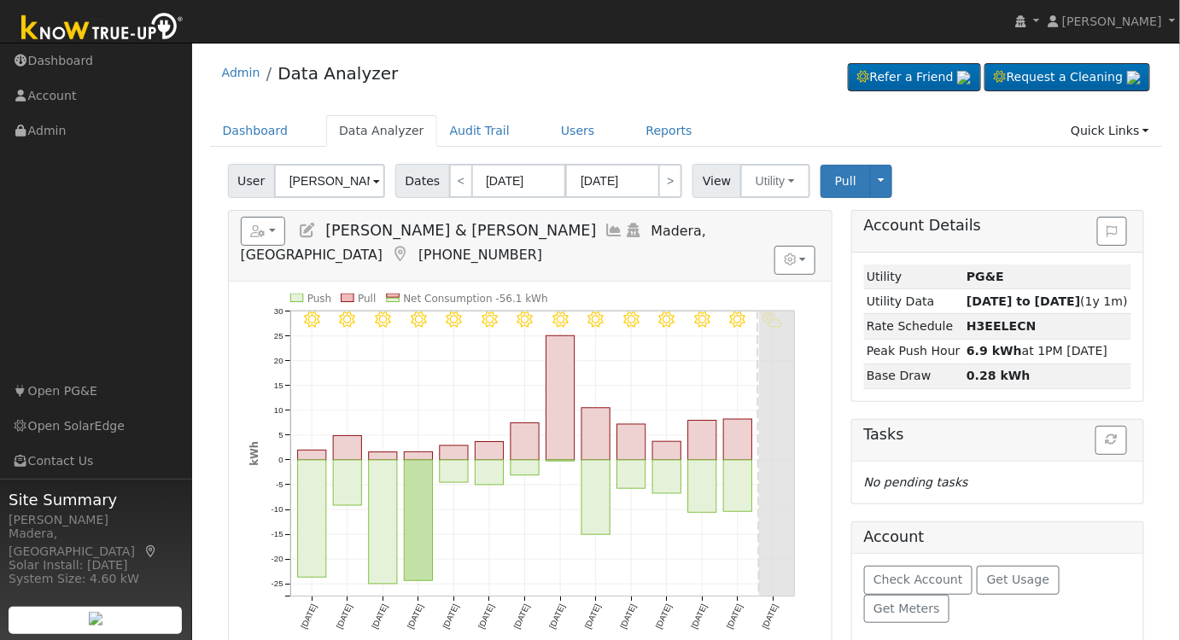
click at [605, 228] on icon at bounding box center [614, 230] width 19 height 15
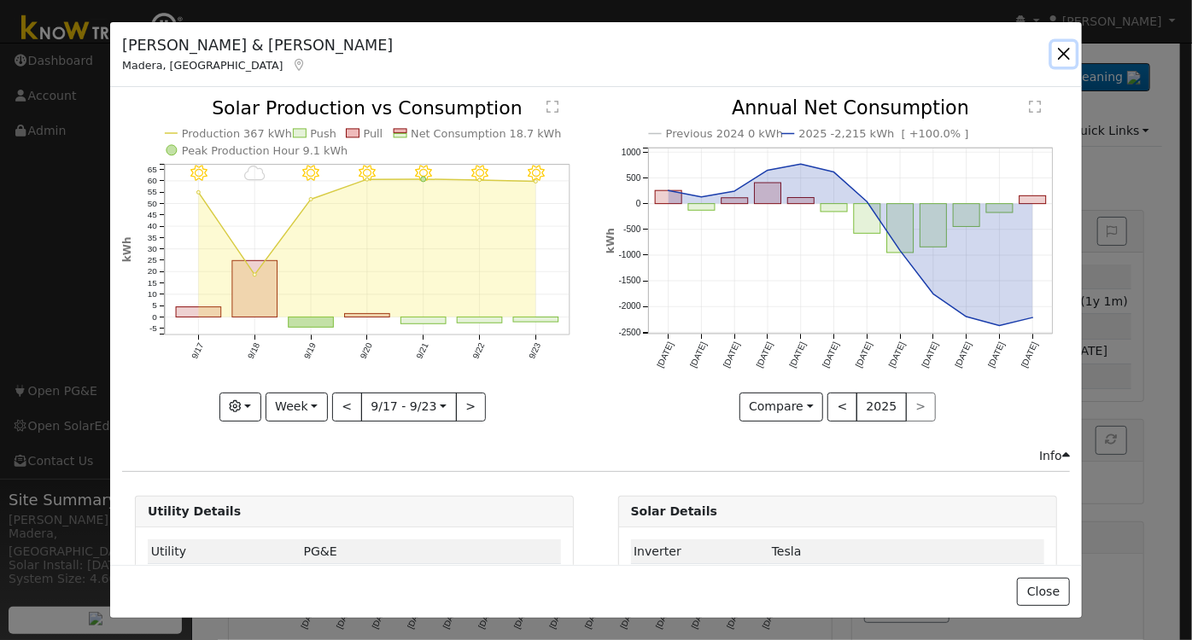
click at [1066, 57] on button "button" at bounding box center [1064, 54] width 24 height 24
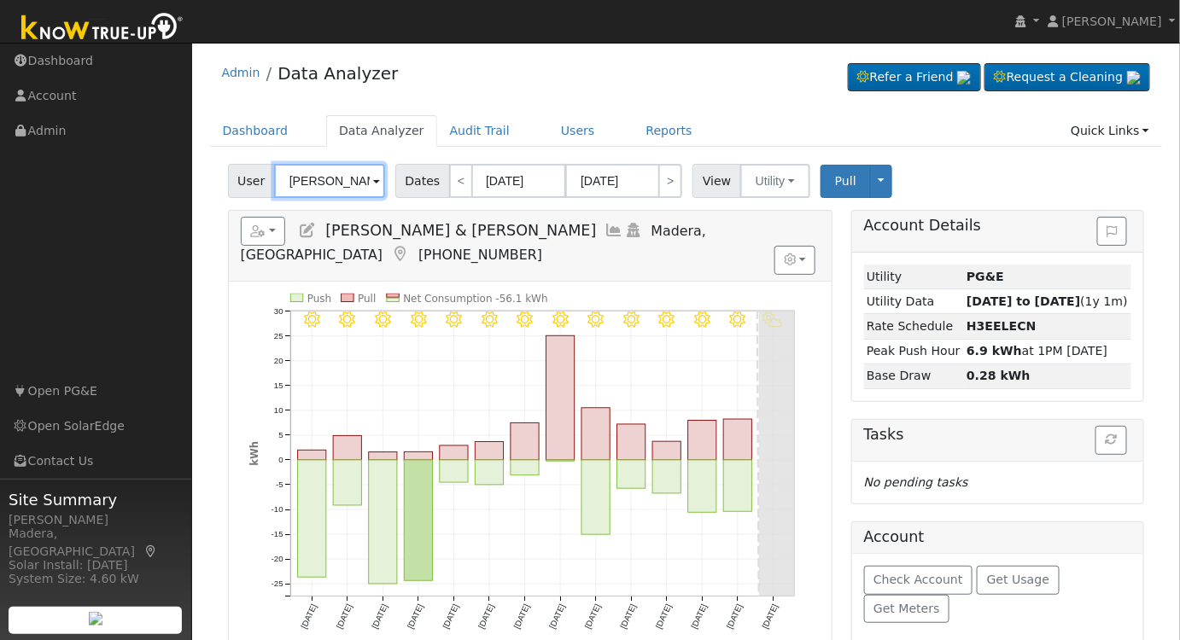
click at [328, 169] on input "Brandon & Sara Glantz" at bounding box center [329, 181] width 111 height 34
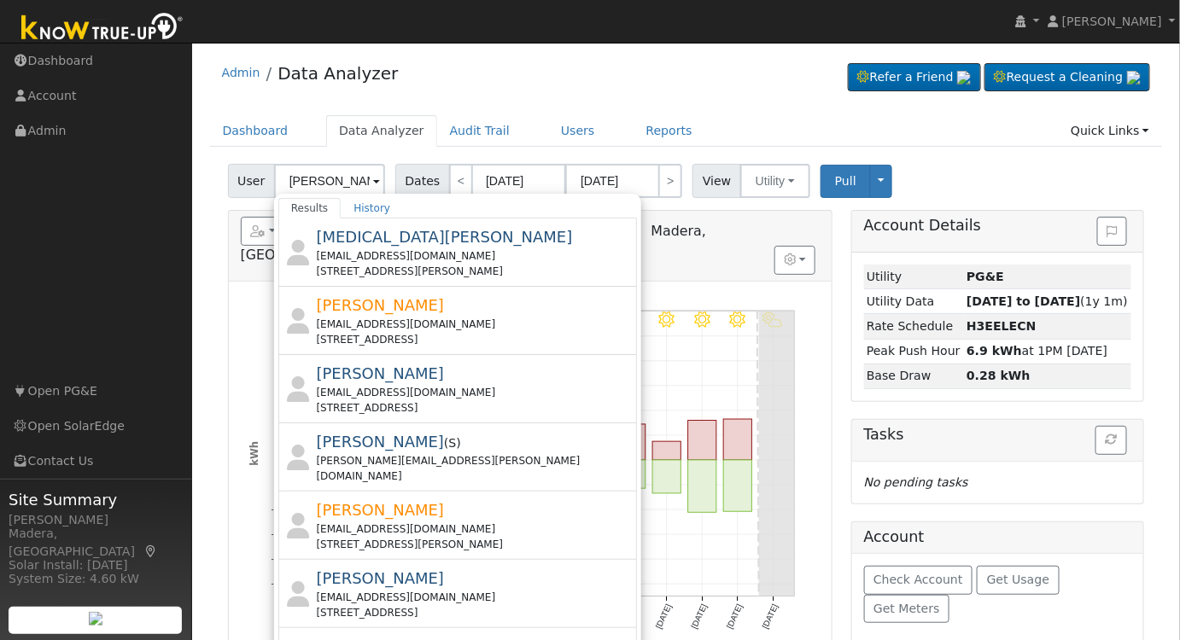
drag, startPoint x: 406, startPoint y: 236, endPoint x: 411, endPoint y: 243, distance: 9.2
click at [407, 236] on span "Celexa Rodrigues" at bounding box center [444, 237] width 256 height 18
type input "Celexa Rodrigues"
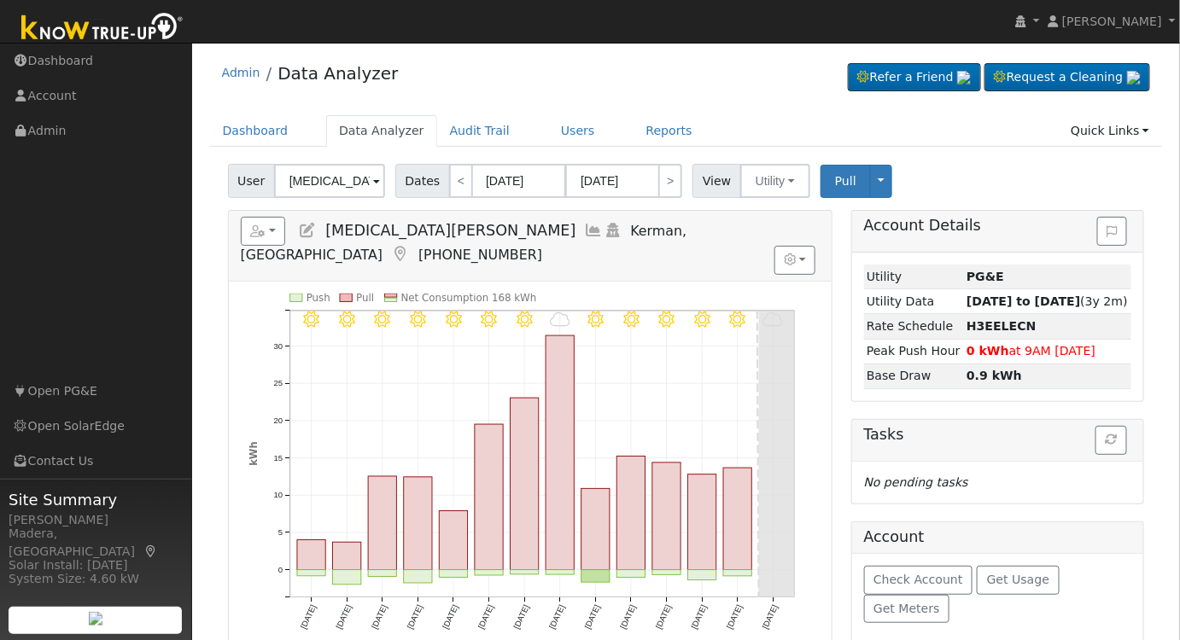
click at [585, 229] on icon at bounding box center [594, 230] width 19 height 15
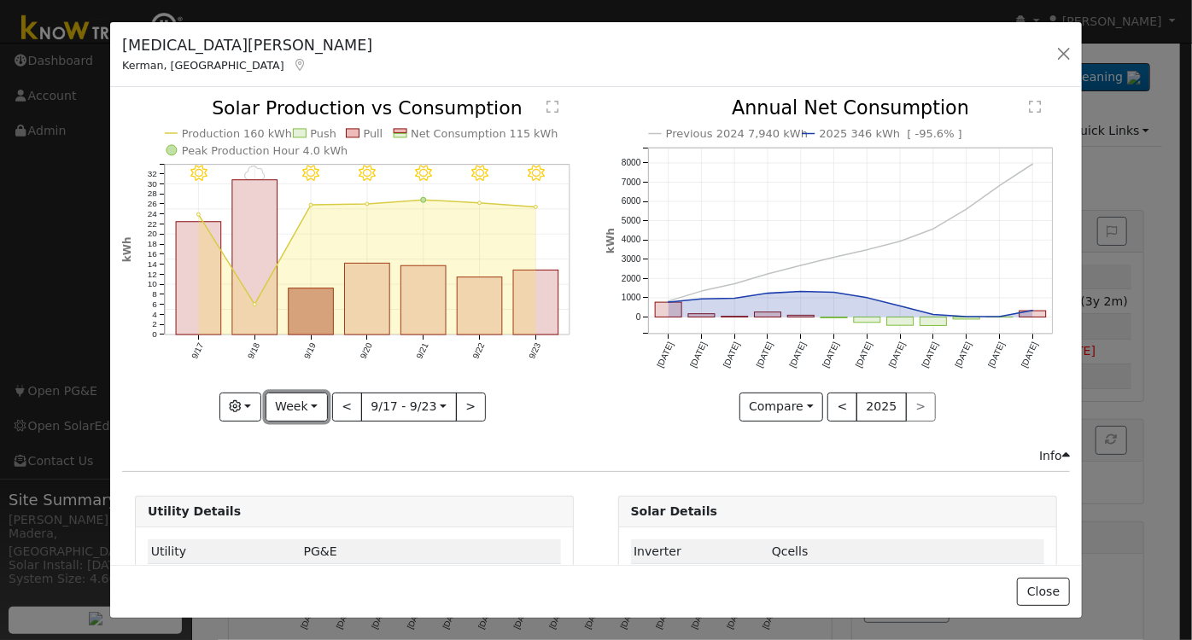
click at [286, 407] on button "Week" at bounding box center [296, 407] width 62 height 29
click at [312, 506] on link "Year" at bounding box center [325, 513] width 119 height 24
type input "2024-09-01"
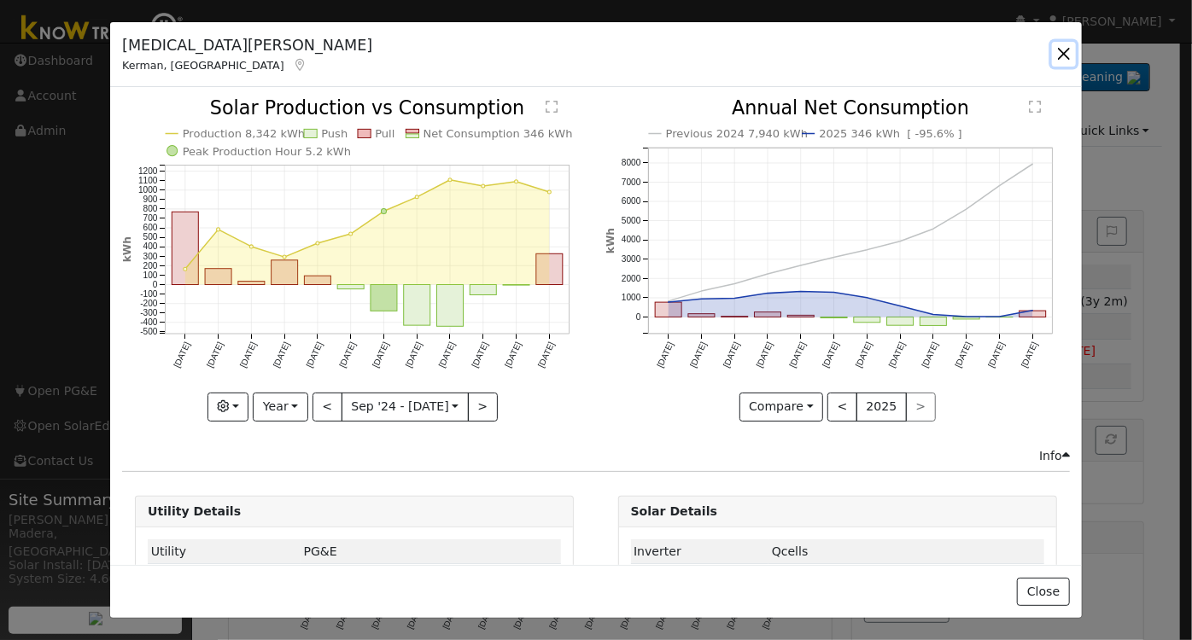
click at [1067, 53] on button "button" at bounding box center [1064, 54] width 24 height 24
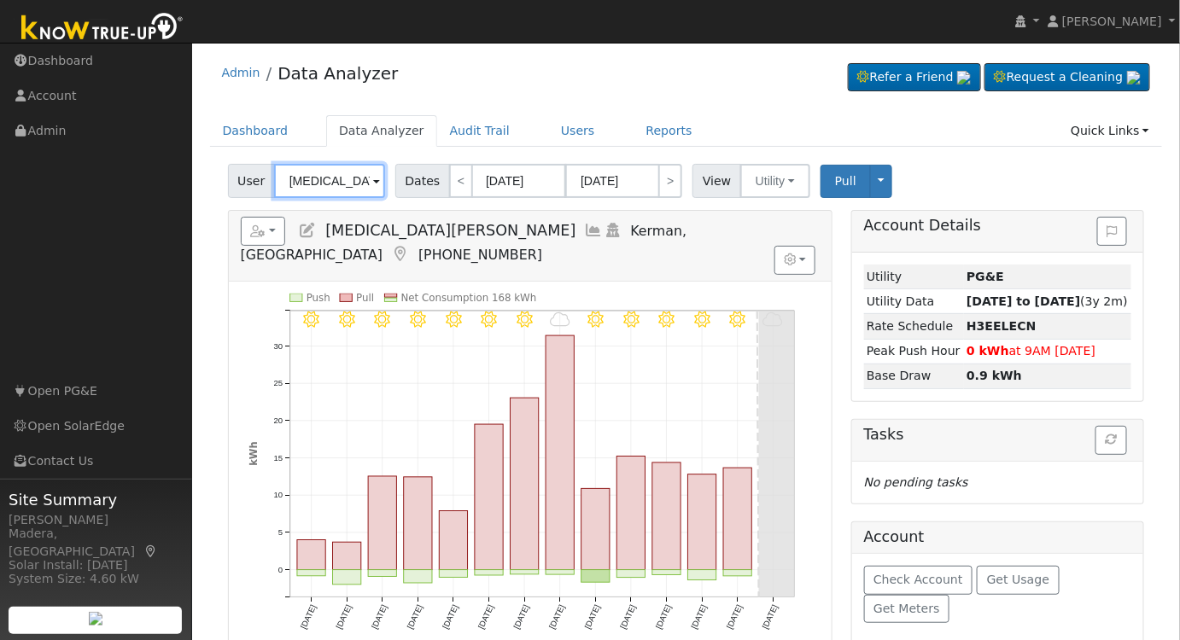
click at [352, 185] on input "Celexa Rodrigues" at bounding box center [329, 181] width 111 height 34
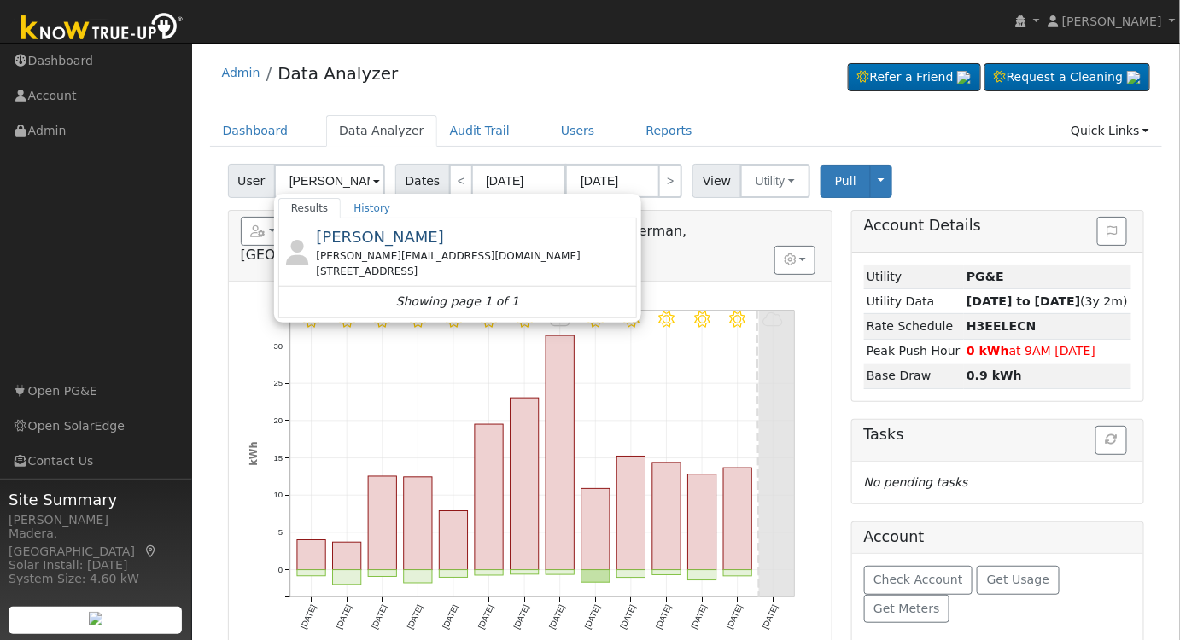
click at [412, 267] on div "6496 North 4th Street, Fresno, CA 93710" at bounding box center [474, 271] width 317 height 15
type input "Bruce Adams"
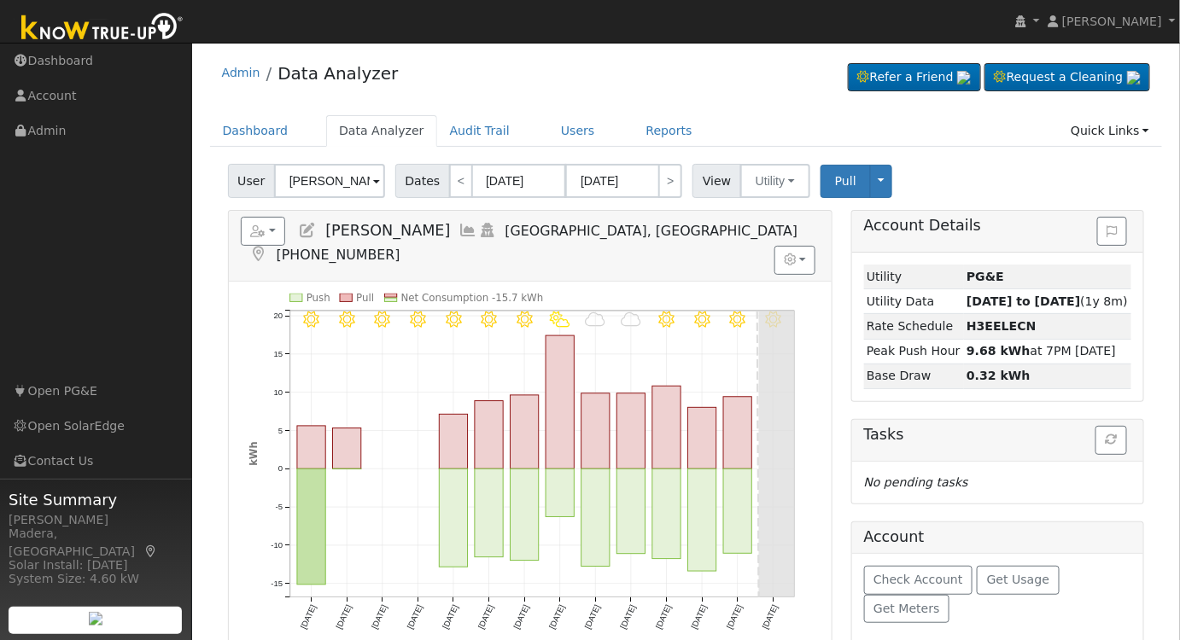
click at [459, 226] on icon at bounding box center [468, 230] width 19 height 15
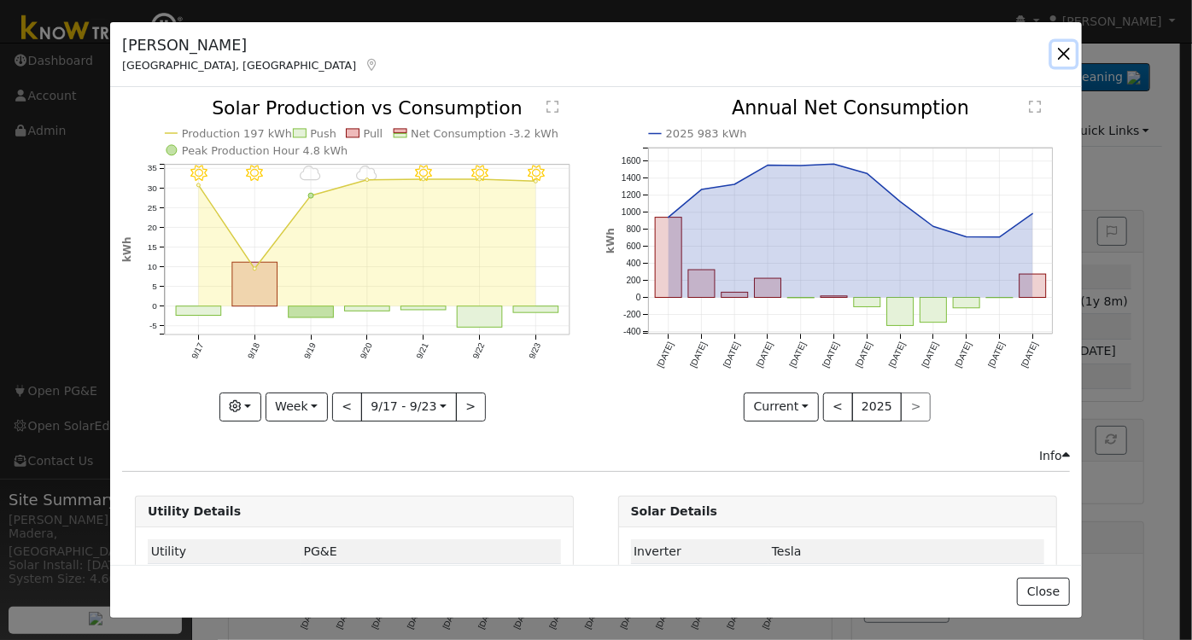
click at [1063, 50] on button "button" at bounding box center [1064, 54] width 24 height 24
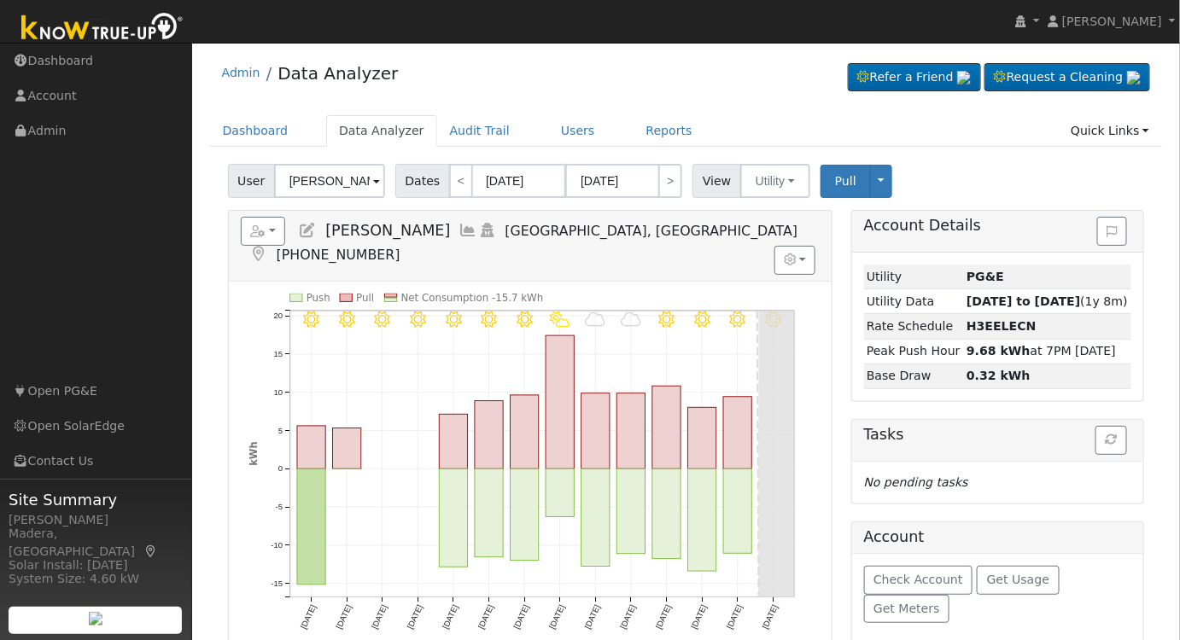
click at [956, 151] on div "Dashboard Data Analyzer Audit Trail Users Reports Quick Links Quick Add Quick C…" at bounding box center [686, 139] width 953 height 49
click at [633, 125] on link "Reports" at bounding box center [669, 131] width 72 height 32
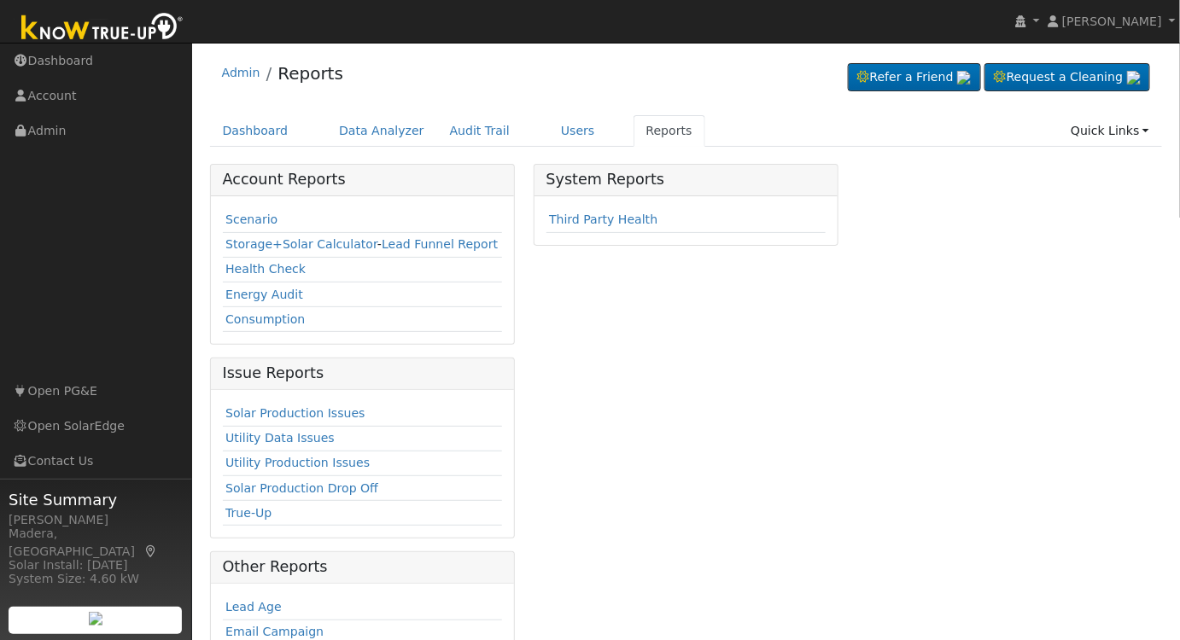
click at [236, 223] on link "Scenario" at bounding box center [251, 220] width 52 height 14
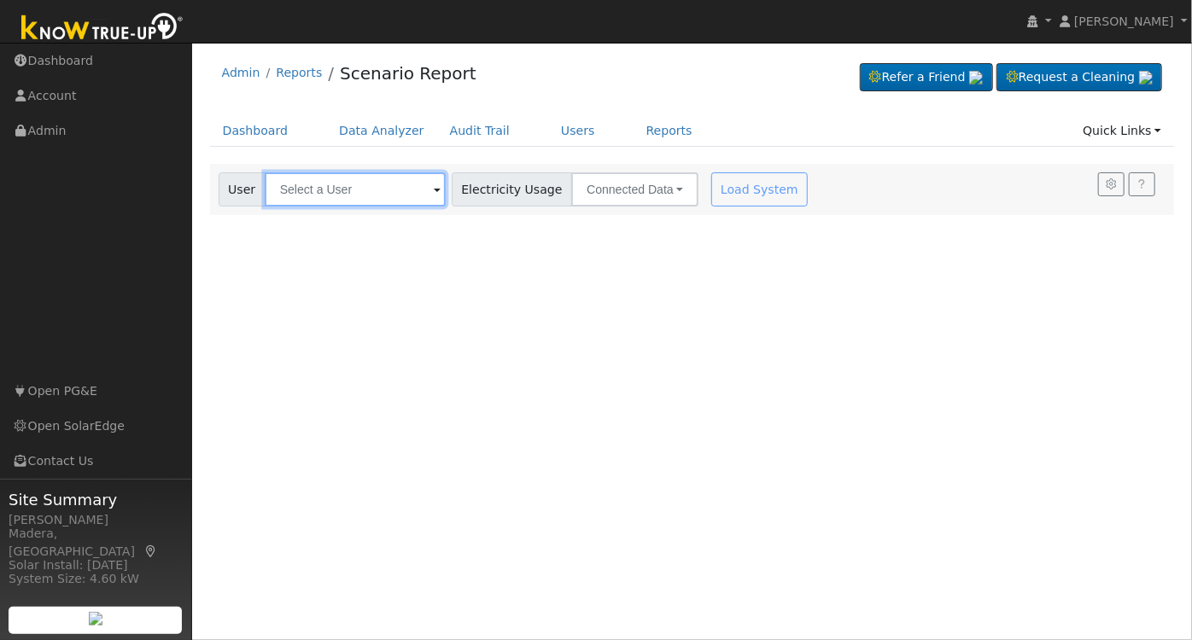
click at [387, 199] on input "text" at bounding box center [355, 189] width 181 height 34
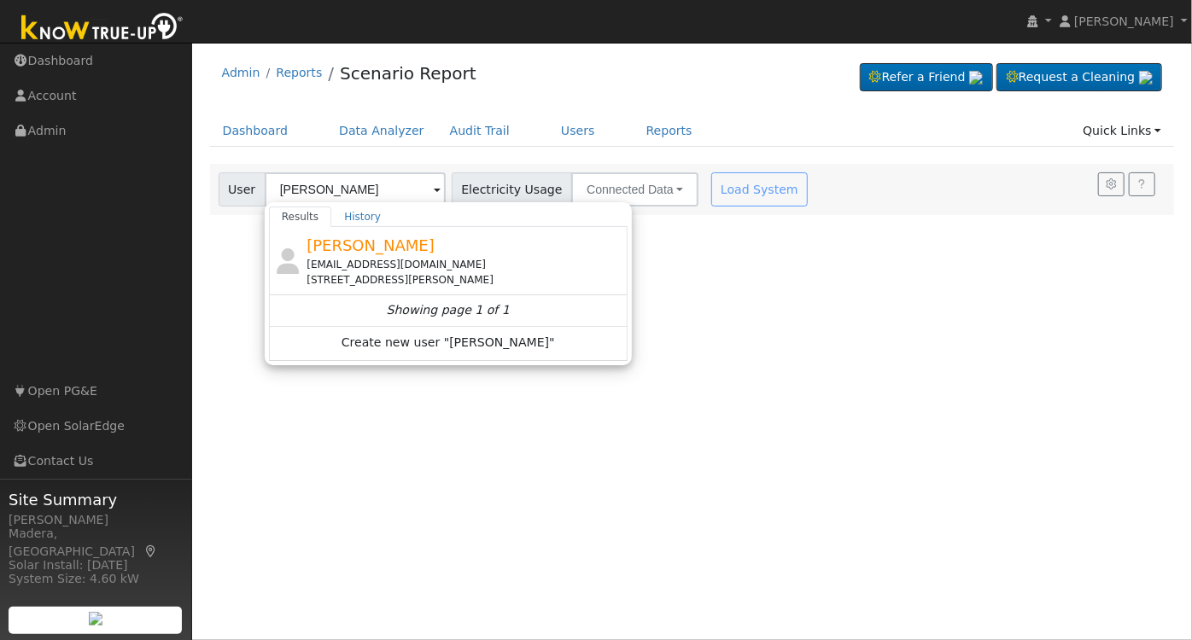
click at [440, 254] on div "[PERSON_NAME] [EMAIL_ADDRESS][DOMAIN_NAME] [STREET_ADDRESS][PERSON_NAME]" at bounding box center [464, 261] width 317 height 54
type input "[PERSON_NAME]"
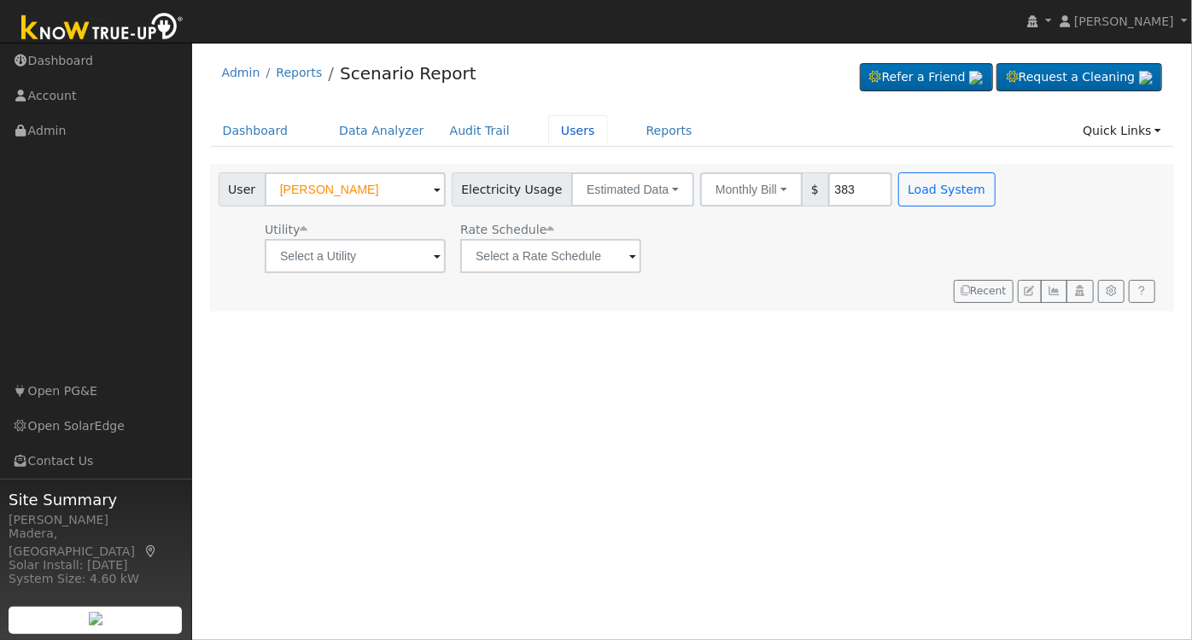
drag, startPoint x: 546, startPoint y: 132, endPoint x: 545, endPoint y: 146, distance: 13.8
click at [548, 132] on link "Users" at bounding box center [578, 131] width 60 height 32
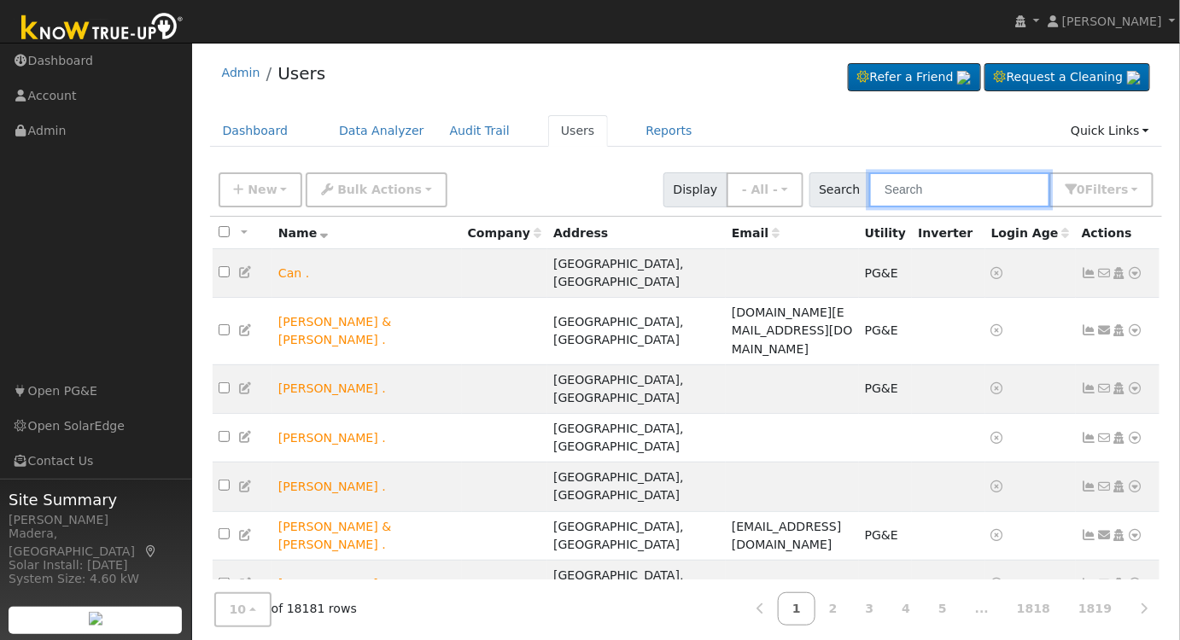
drag, startPoint x: 988, startPoint y: 189, endPoint x: 1013, endPoint y: 294, distance: 108.1
click at [988, 189] on input "text" at bounding box center [959, 189] width 181 height 35
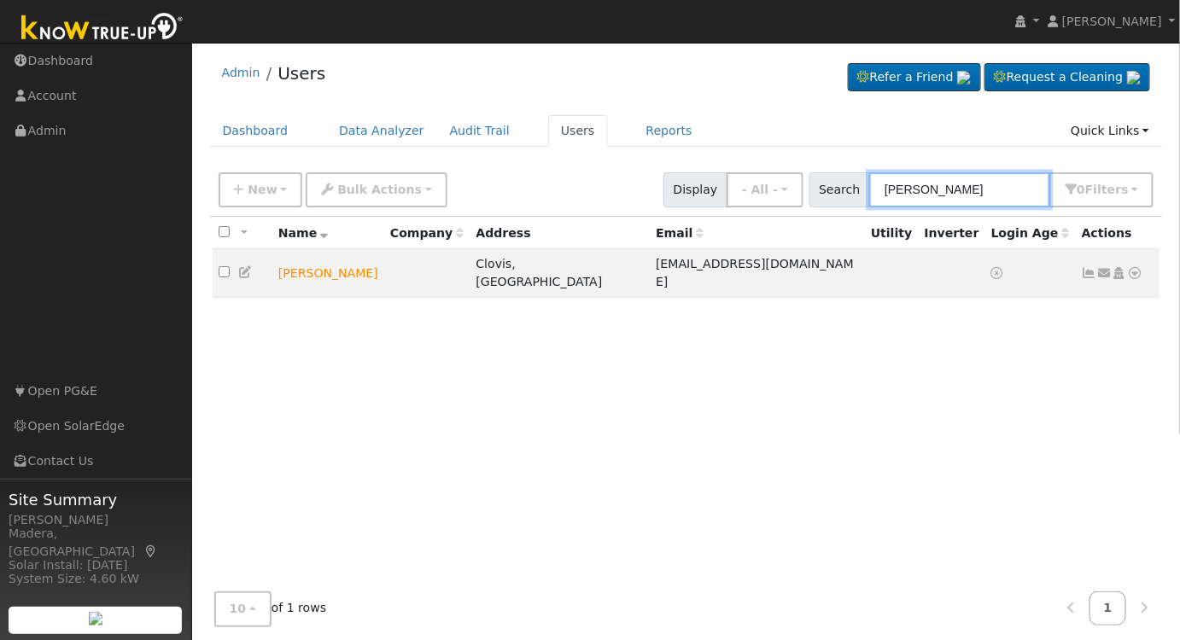
type input "[PERSON_NAME]"
click at [1120, 269] on icon at bounding box center [1118, 273] width 15 height 12
